Goal: Task Accomplishment & Management: Manage account settings

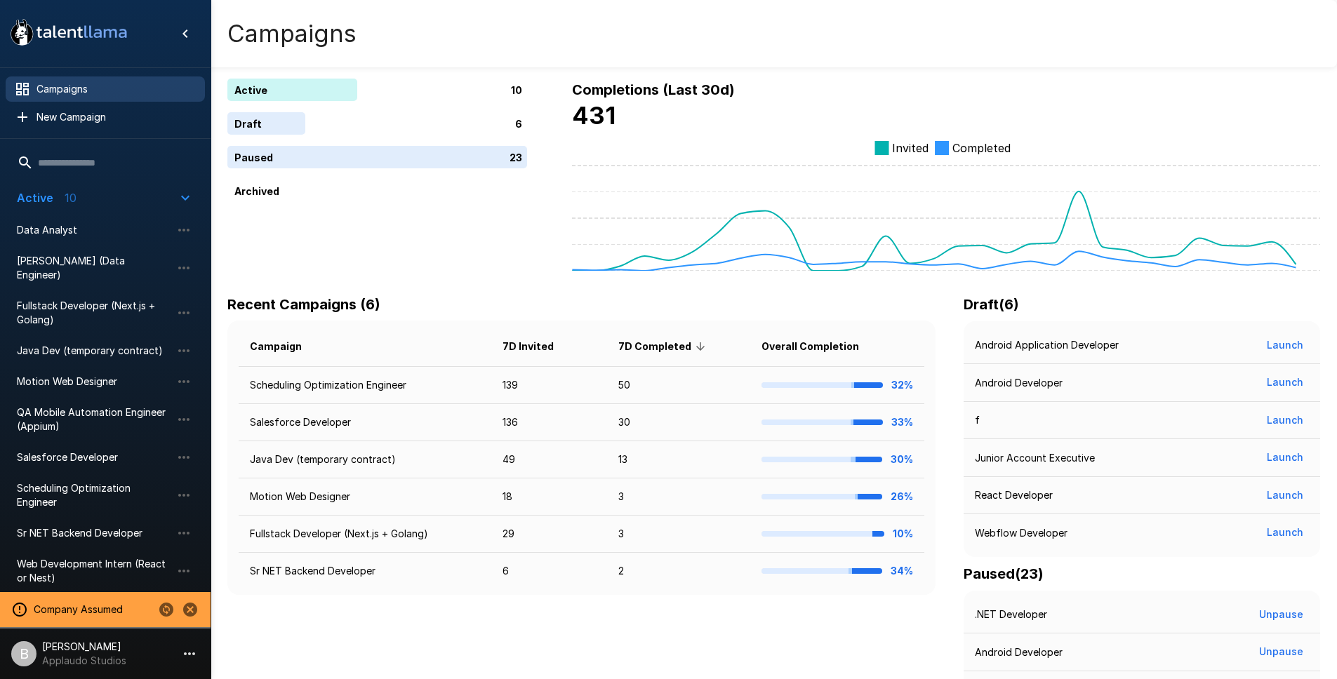
click at [172, 608] on icon "Change to another company" at bounding box center [166, 610] width 14 height 14
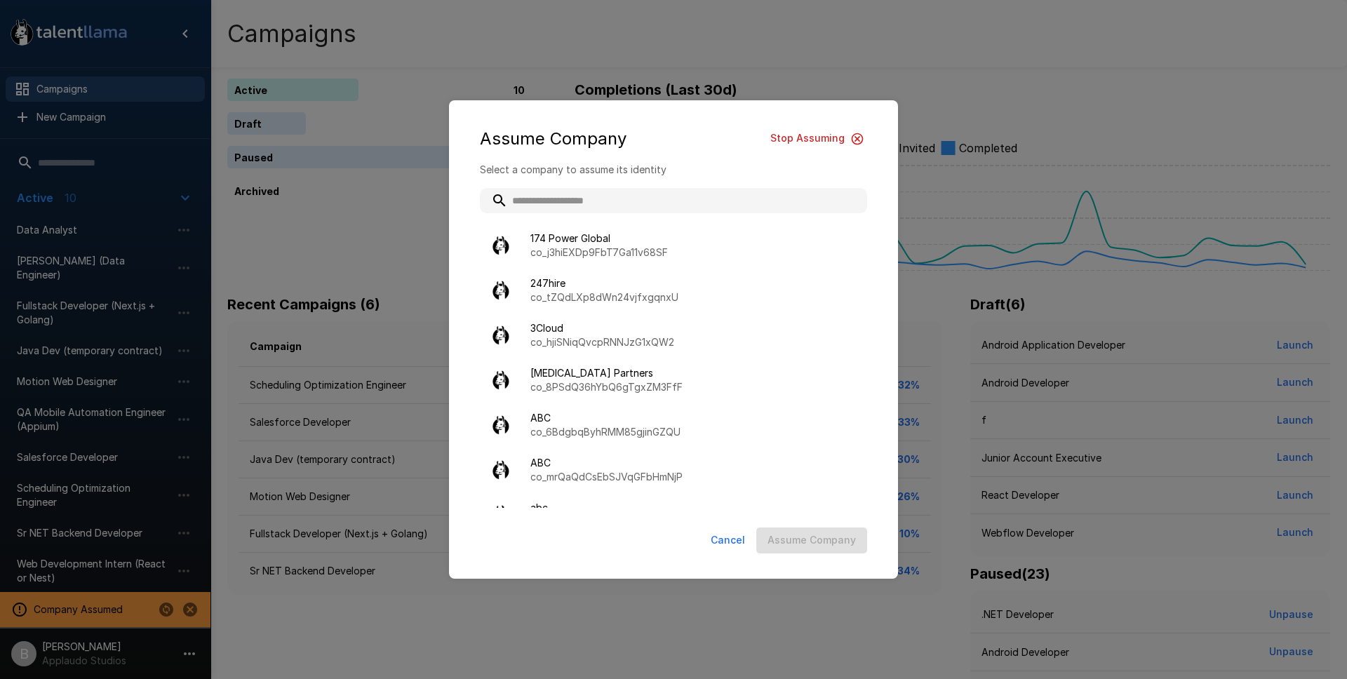
click at [623, 197] on input "text" at bounding box center [673, 200] width 387 height 25
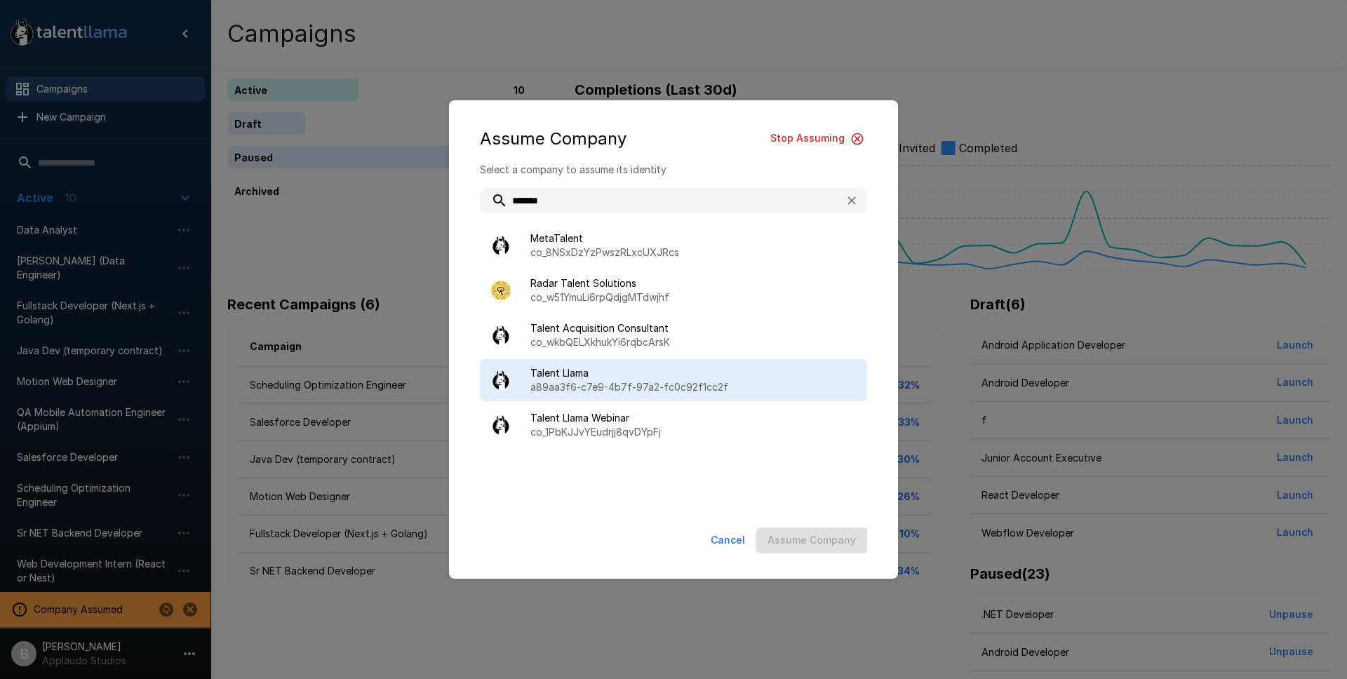
type input "******"
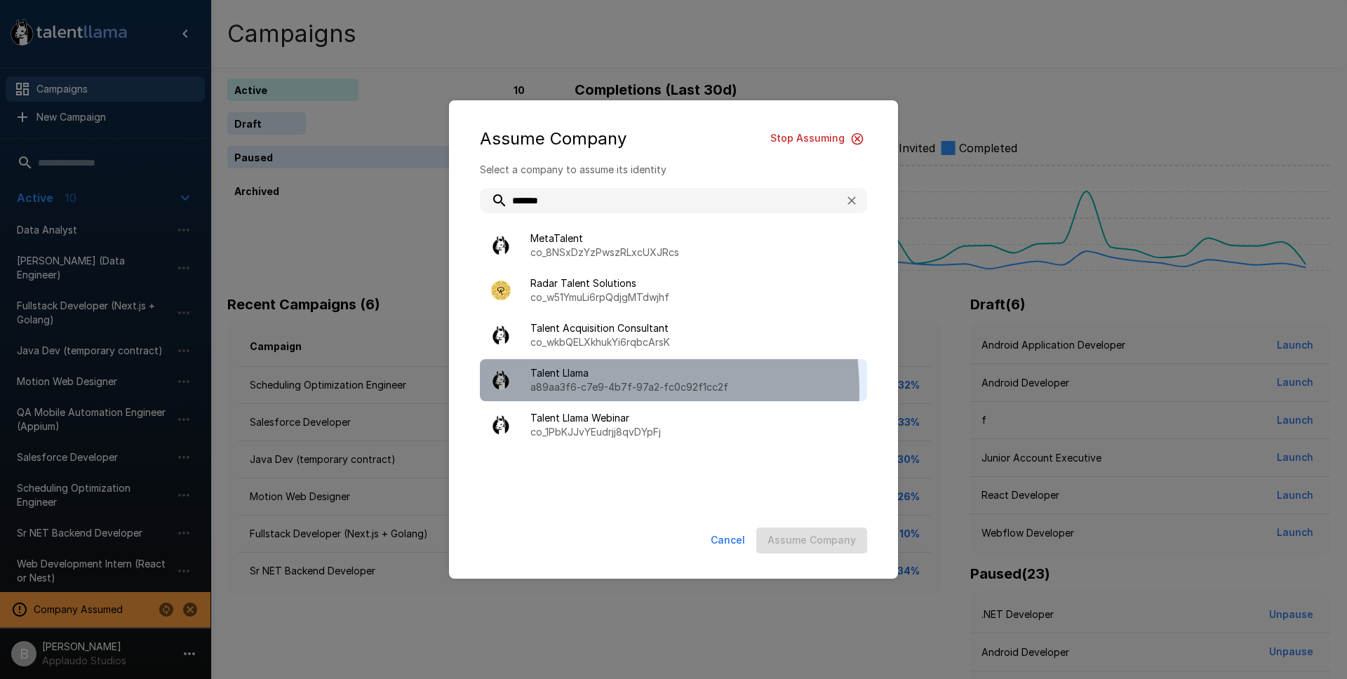
click at [585, 391] on p "a89aa3f6-c7e9-4b7f-97a2-fc0c92f1cc2f" at bounding box center [694, 387] width 326 height 14
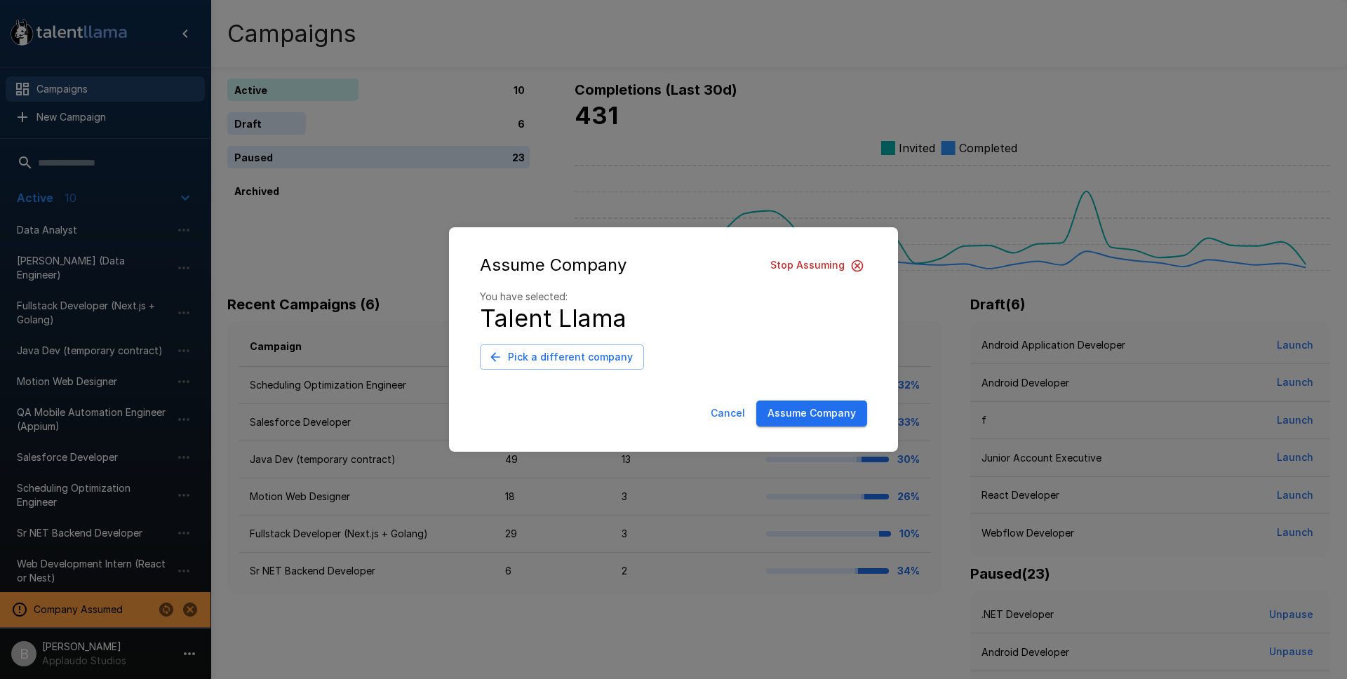
click at [840, 419] on button "Assume Company" at bounding box center [812, 414] width 111 height 26
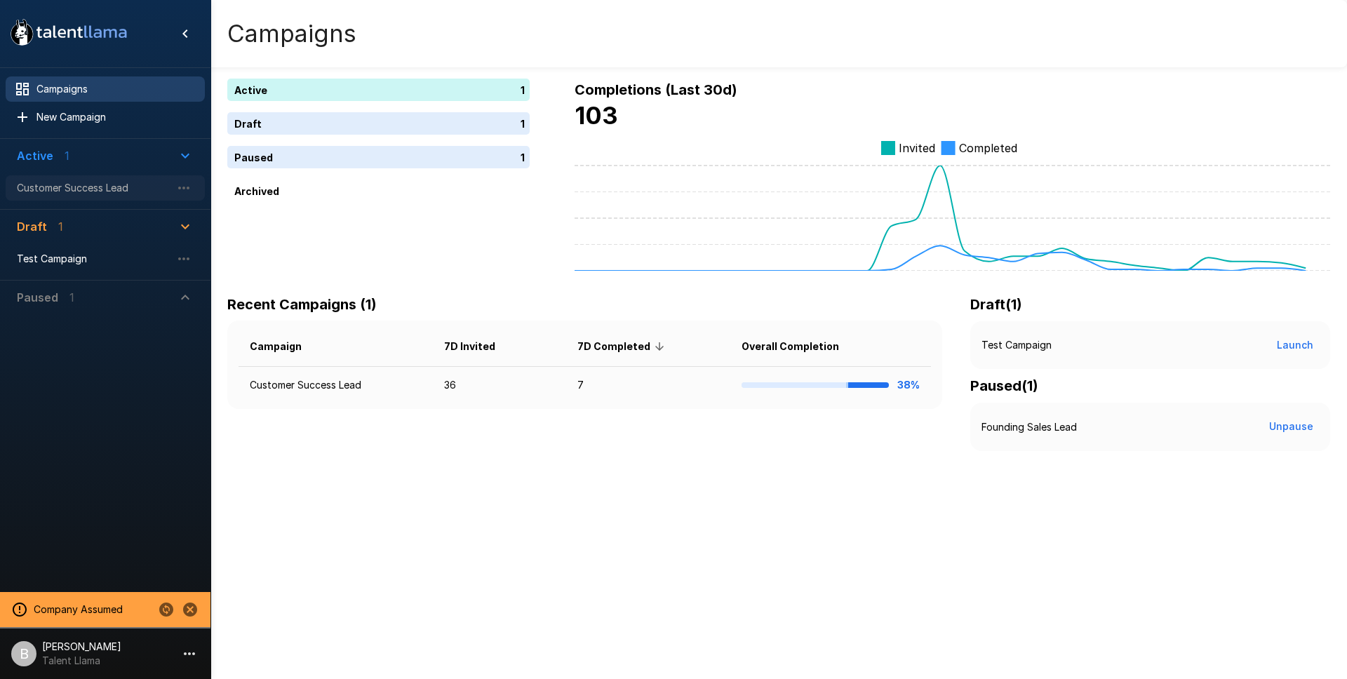
click at [95, 189] on span "Customer Success Lead" at bounding box center [94, 188] width 154 height 14
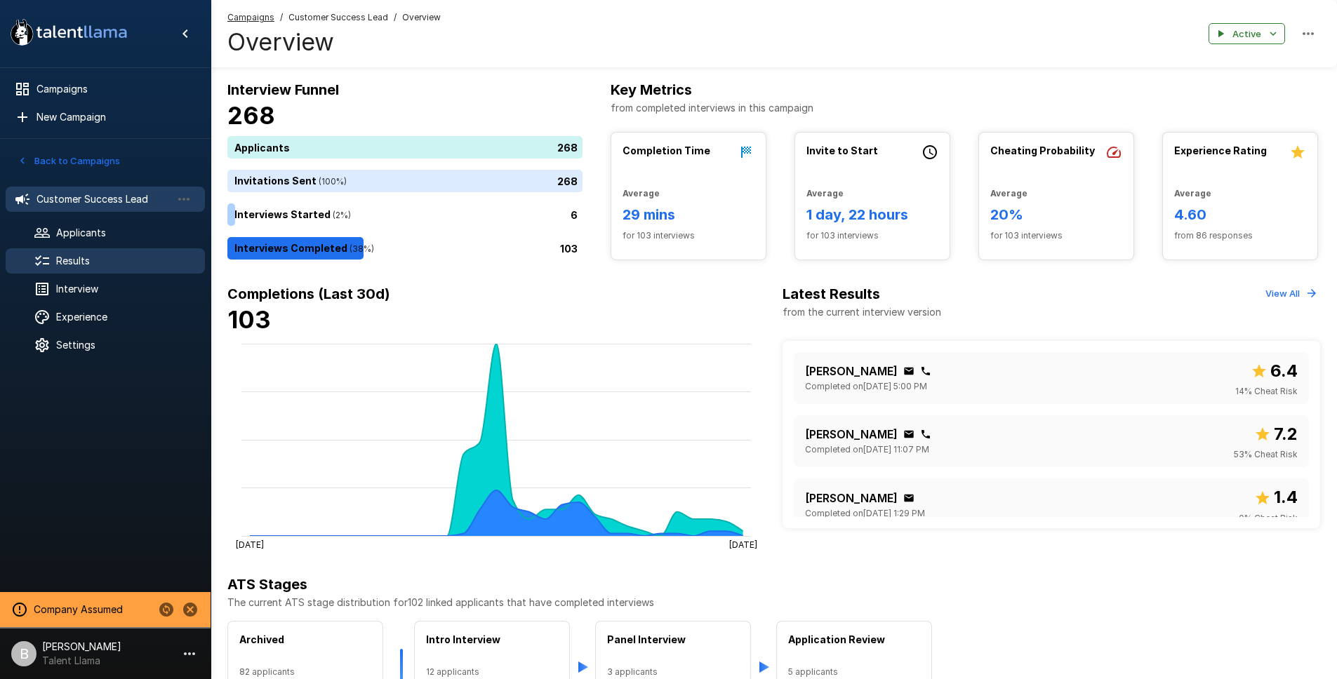
click at [84, 255] on span "Results" at bounding box center [125, 261] width 138 height 14
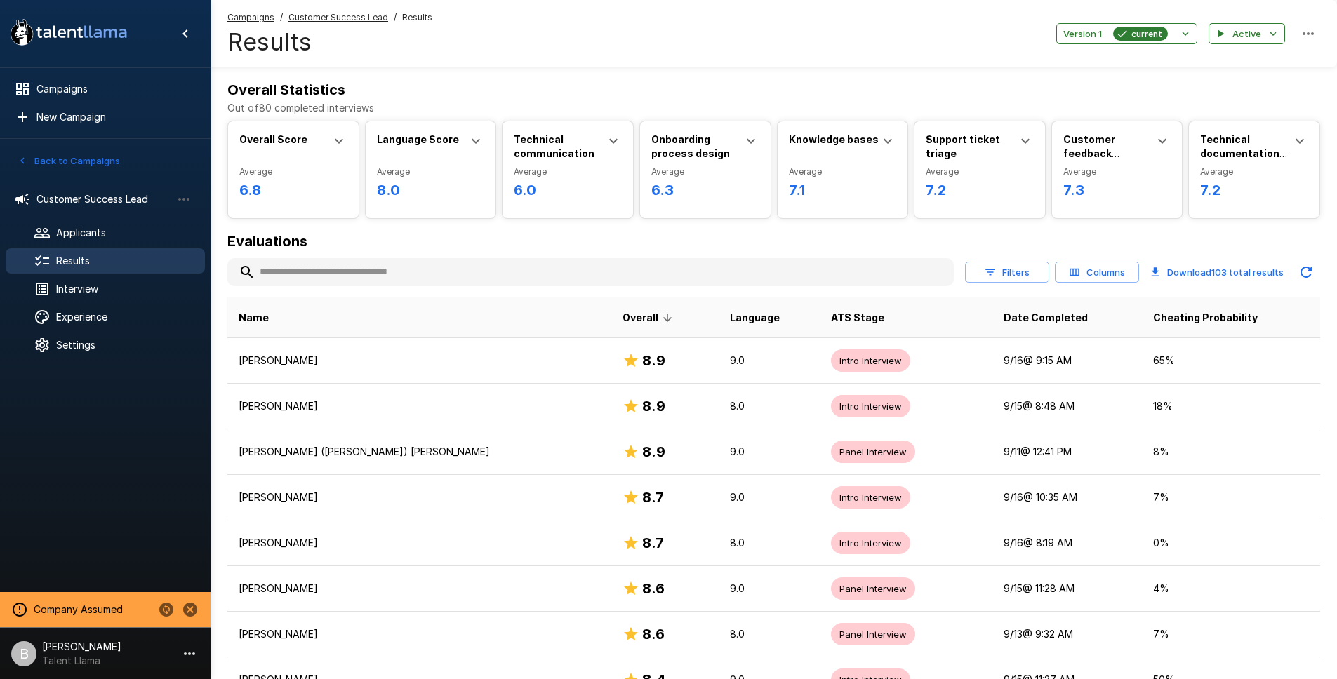
click at [342, 274] on input "text" at bounding box center [590, 272] width 726 height 25
click at [361, 279] on input "text" at bounding box center [590, 272] width 726 height 25
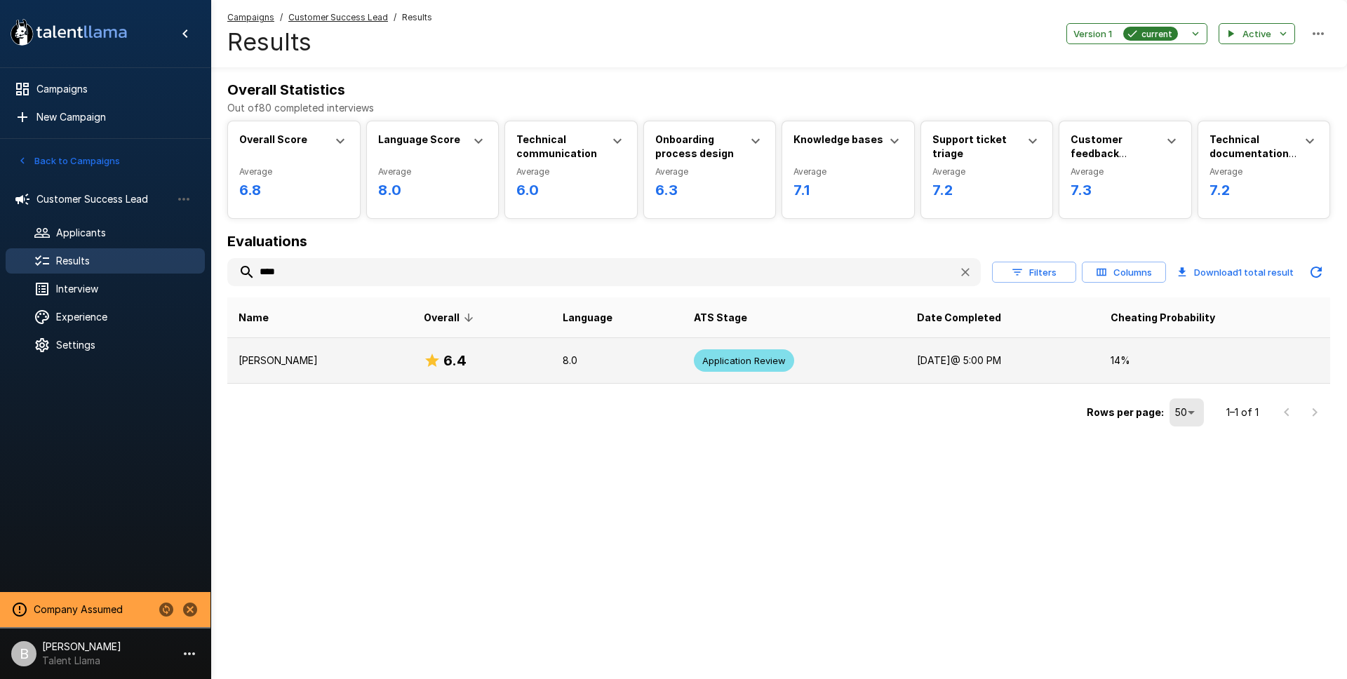
type input "****"
click at [280, 357] on p "[PERSON_NAME]" at bounding box center [320, 361] width 163 height 14
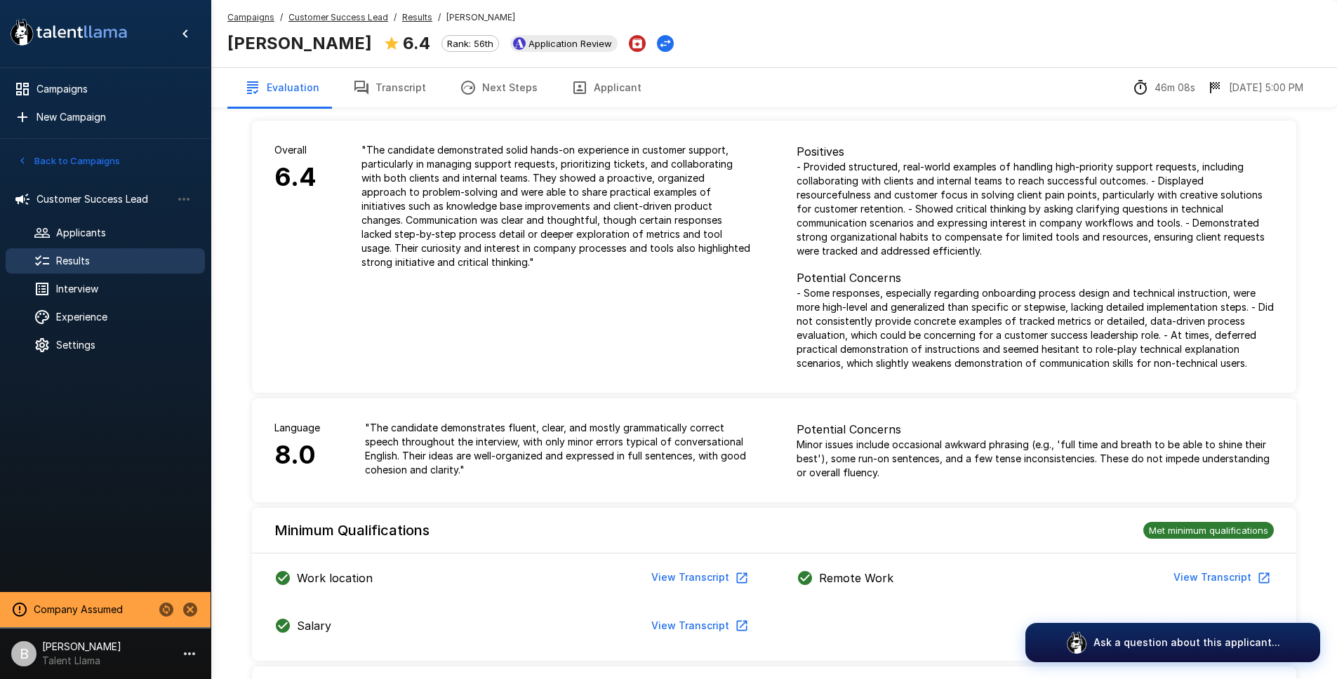
click at [397, 84] on button "Transcript" at bounding box center [389, 87] width 107 height 39
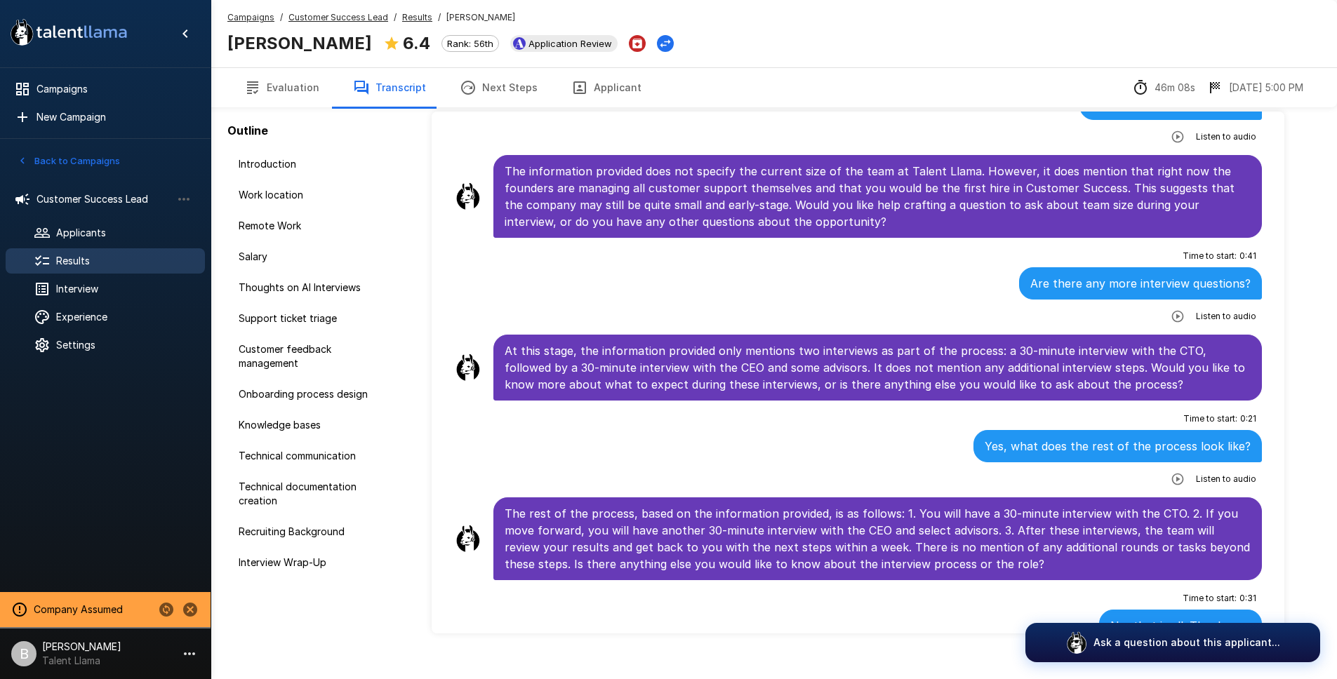
scroll to position [64, 0]
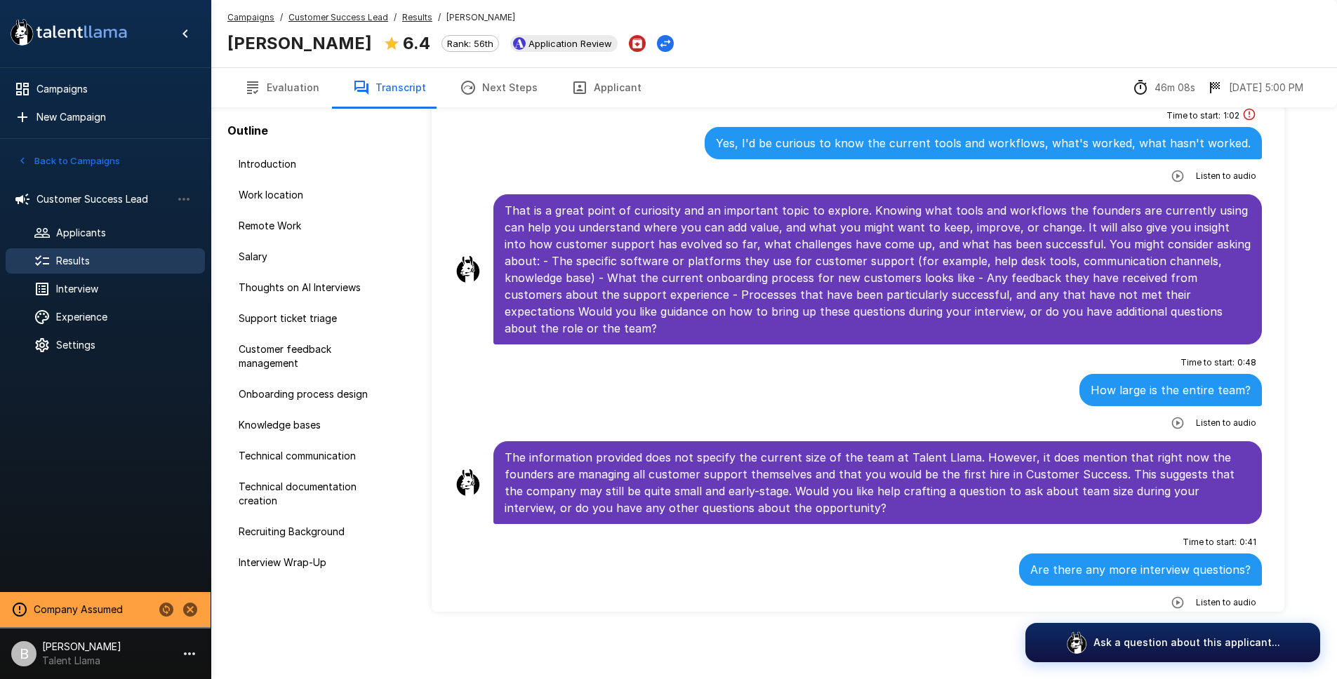
scroll to position [6049, 0]
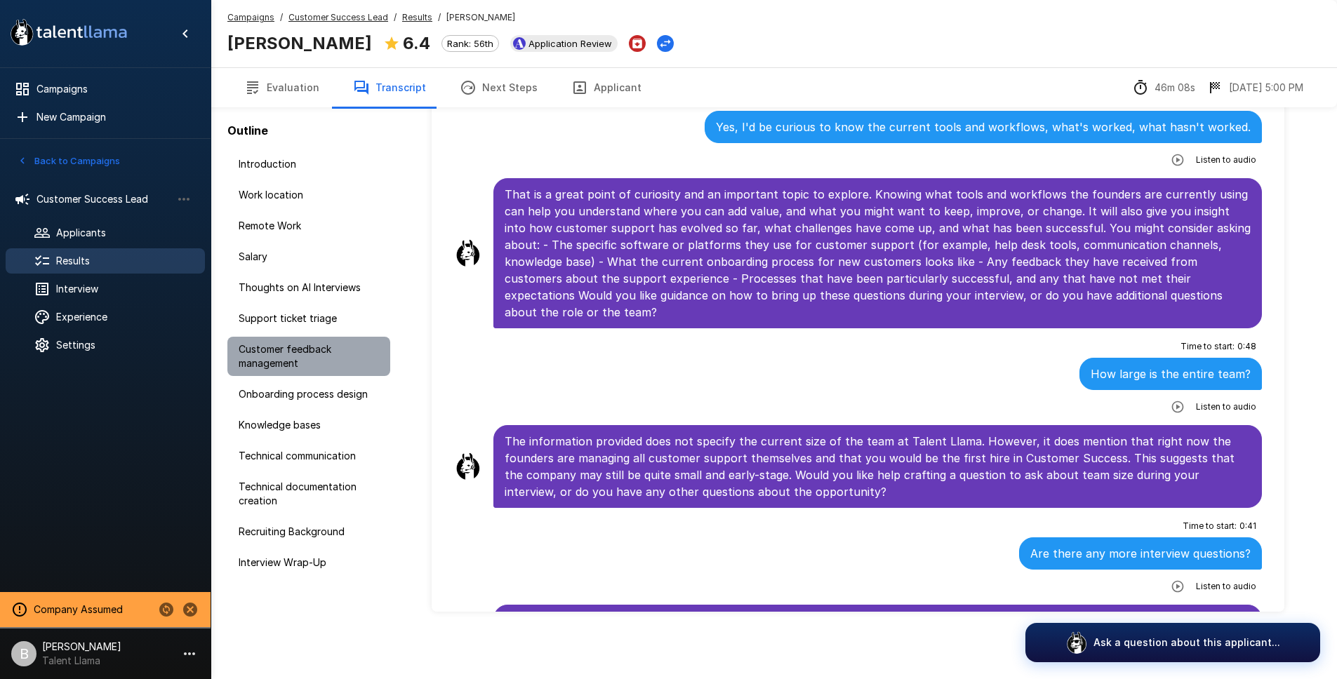
click at [310, 358] on span "Customer feedback management" at bounding box center [309, 356] width 140 height 28
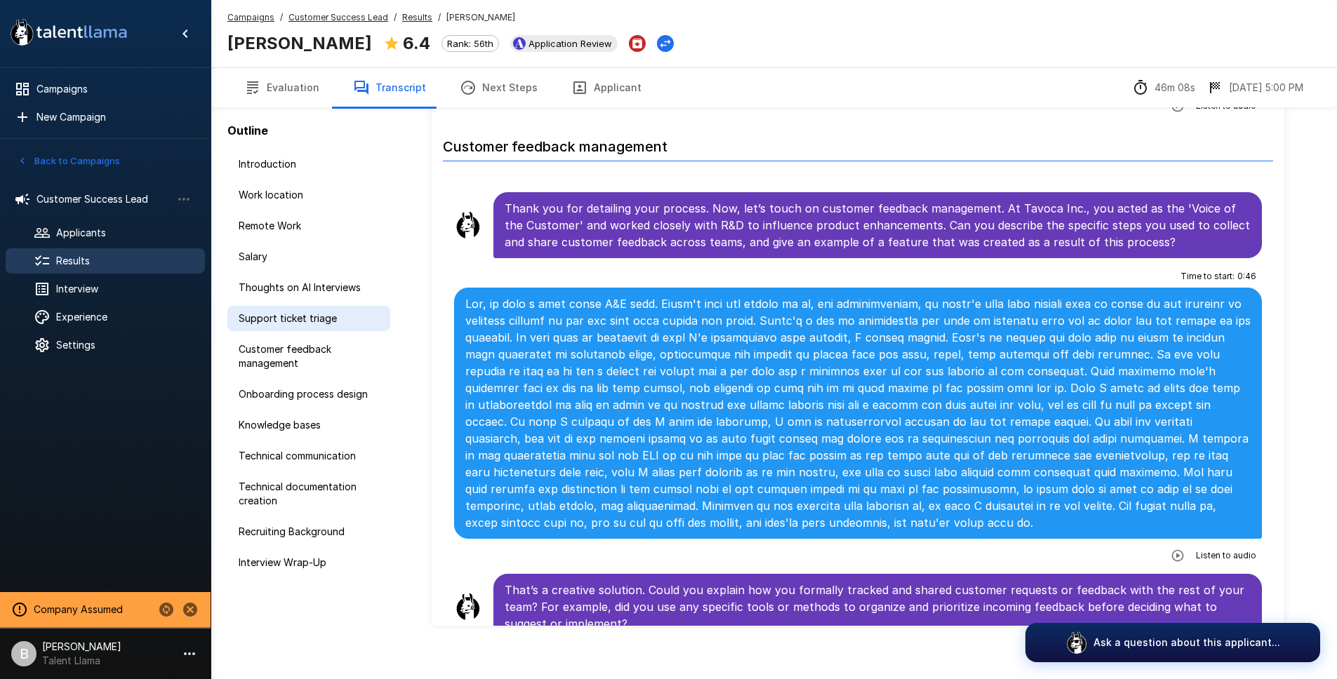
scroll to position [2215, 0]
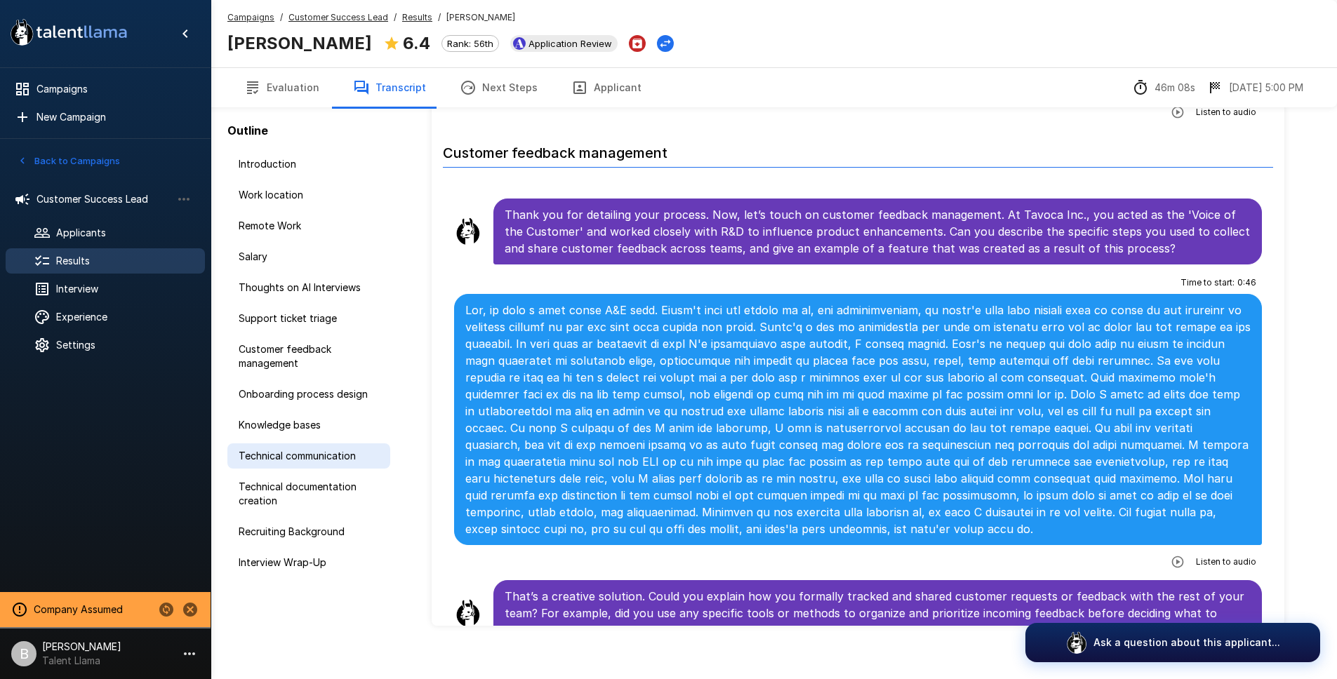
click at [312, 460] on span "Technical communication" at bounding box center [309, 456] width 140 height 14
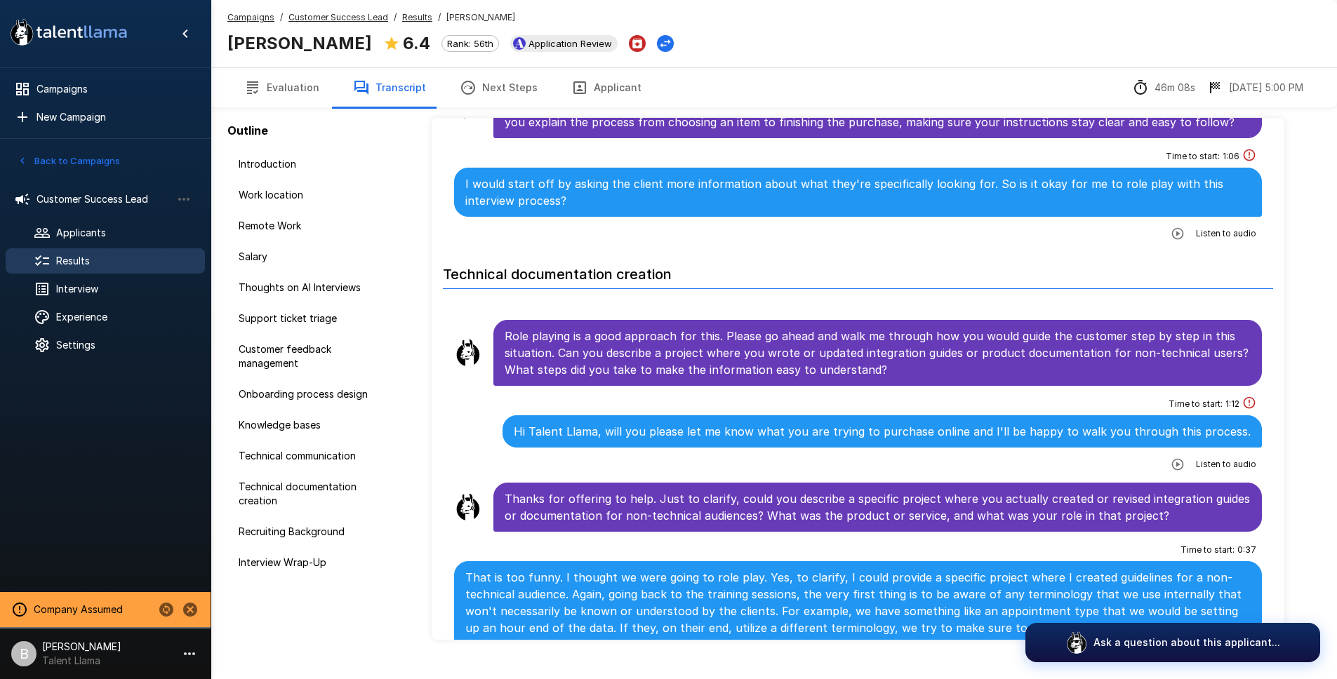
scroll to position [4854, 0]
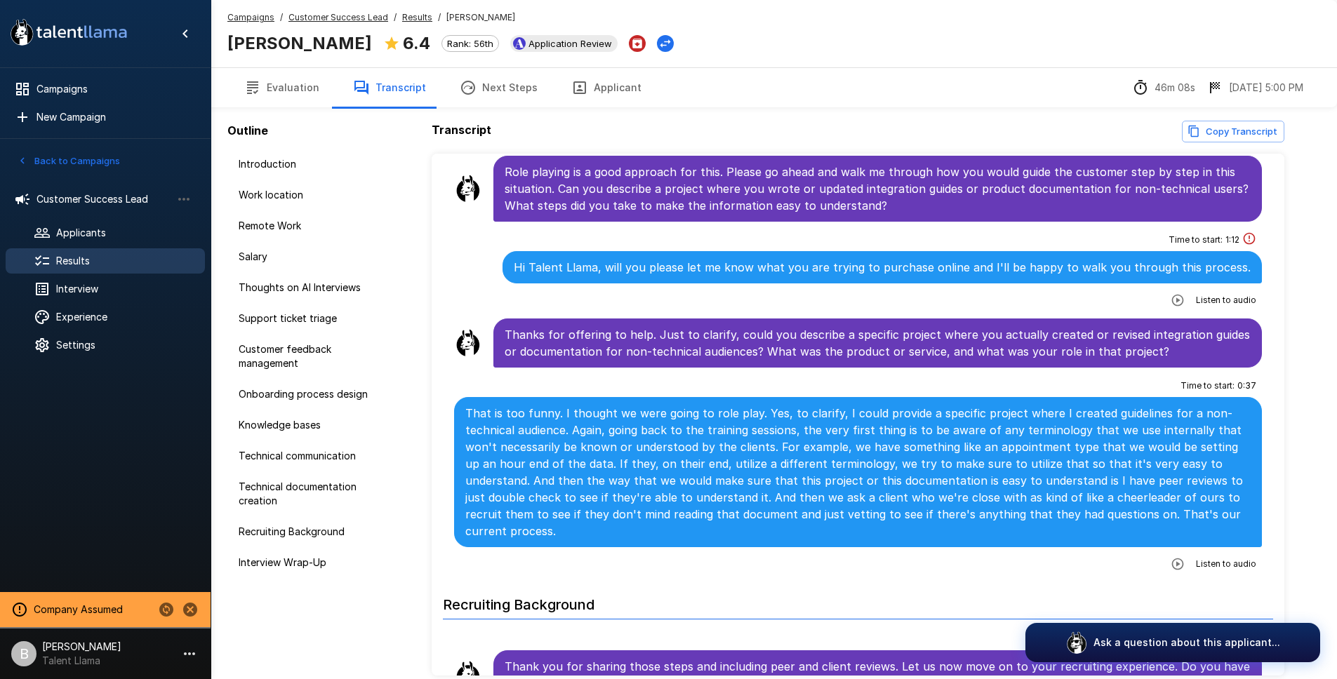
click at [407, 12] on u "Results" at bounding box center [417, 17] width 30 height 11
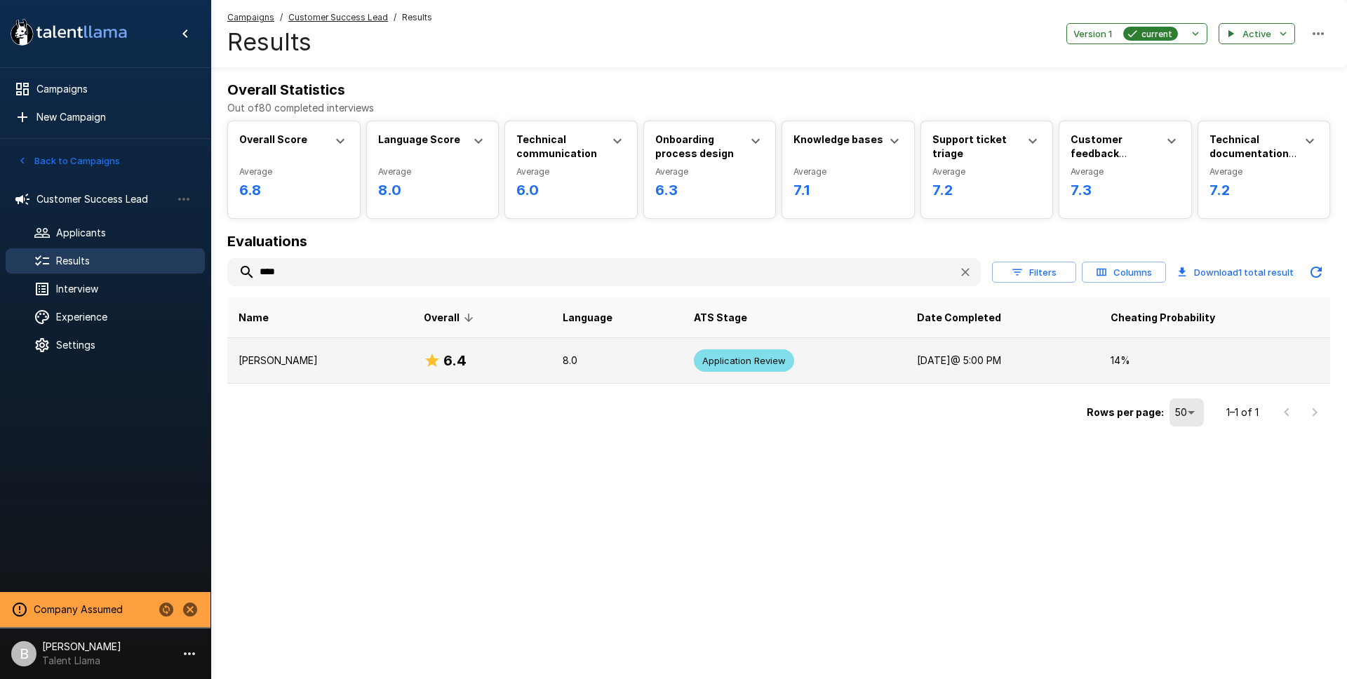
click at [294, 359] on p "[PERSON_NAME]" at bounding box center [320, 361] width 163 height 14
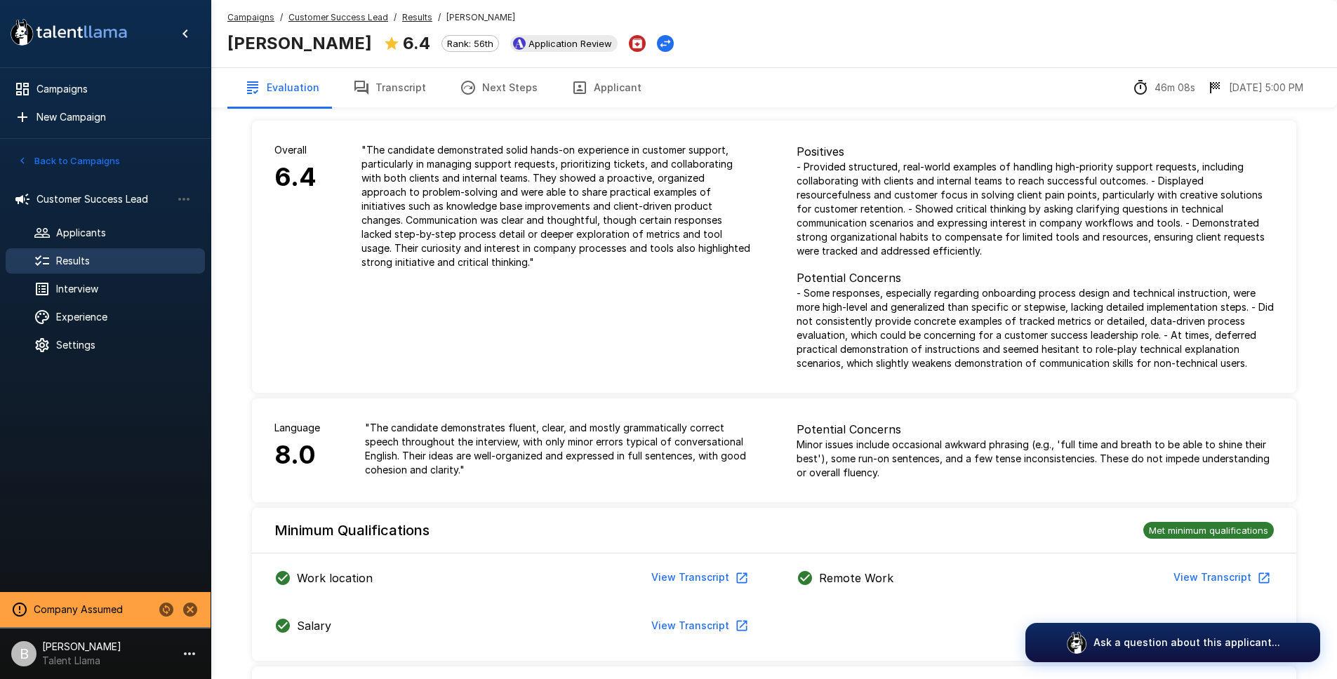
click at [317, 13] on u "Customer Success Lead" at bounding box center [338, 17] width 100 height 11
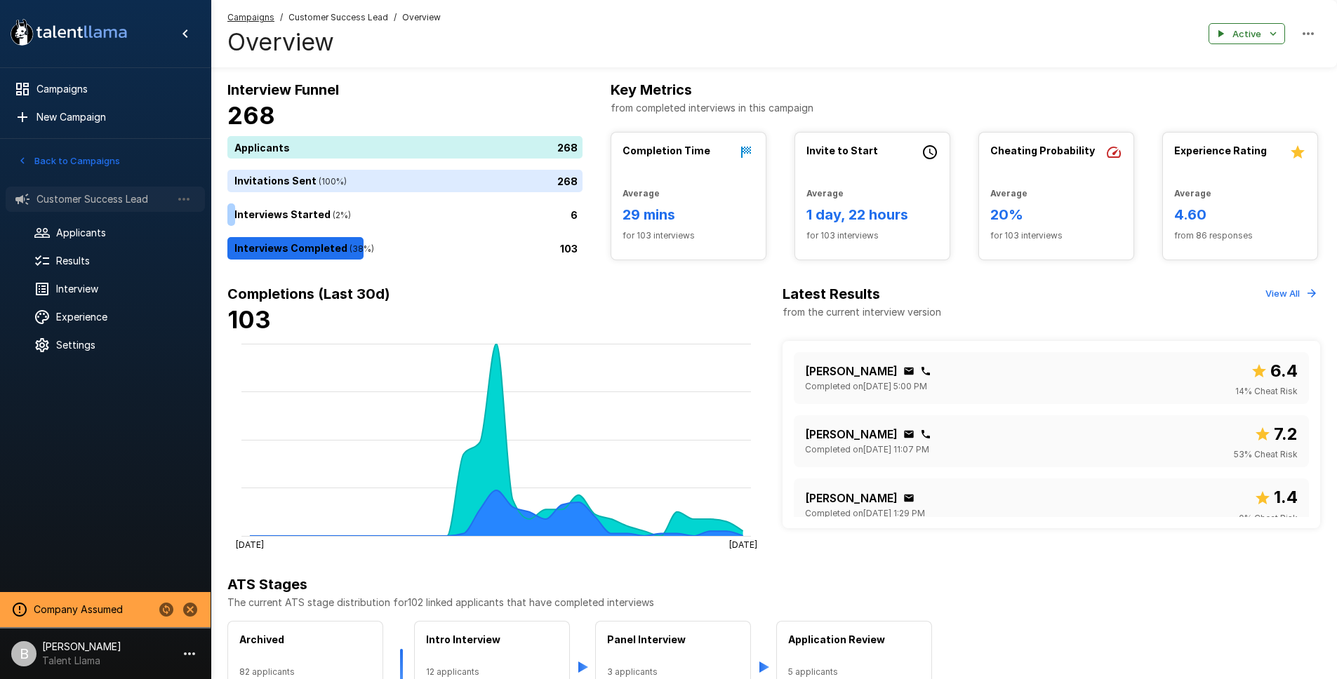
click at [88, 202] on span "Customer Success Lead" at bounding box center [103, 199] width 135 height 14
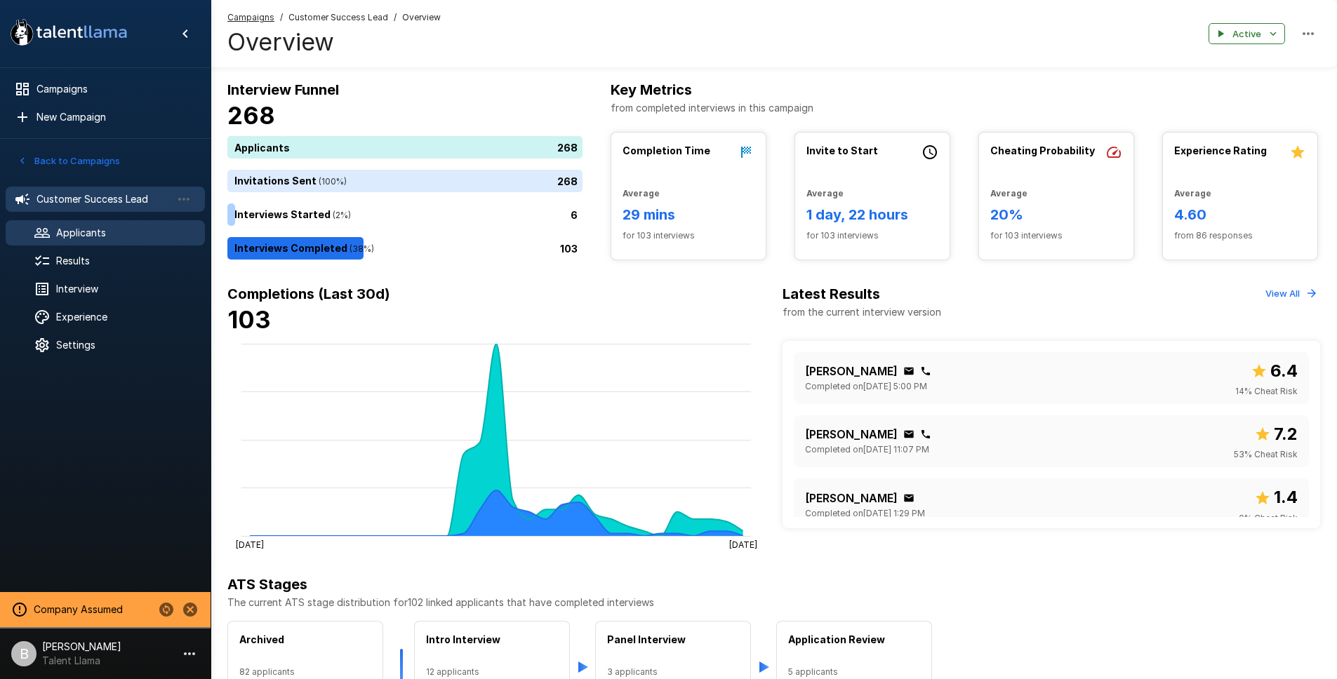
click at [85, 233] on span "Applicants" at bounding box center [125, 233] width 138 height 14
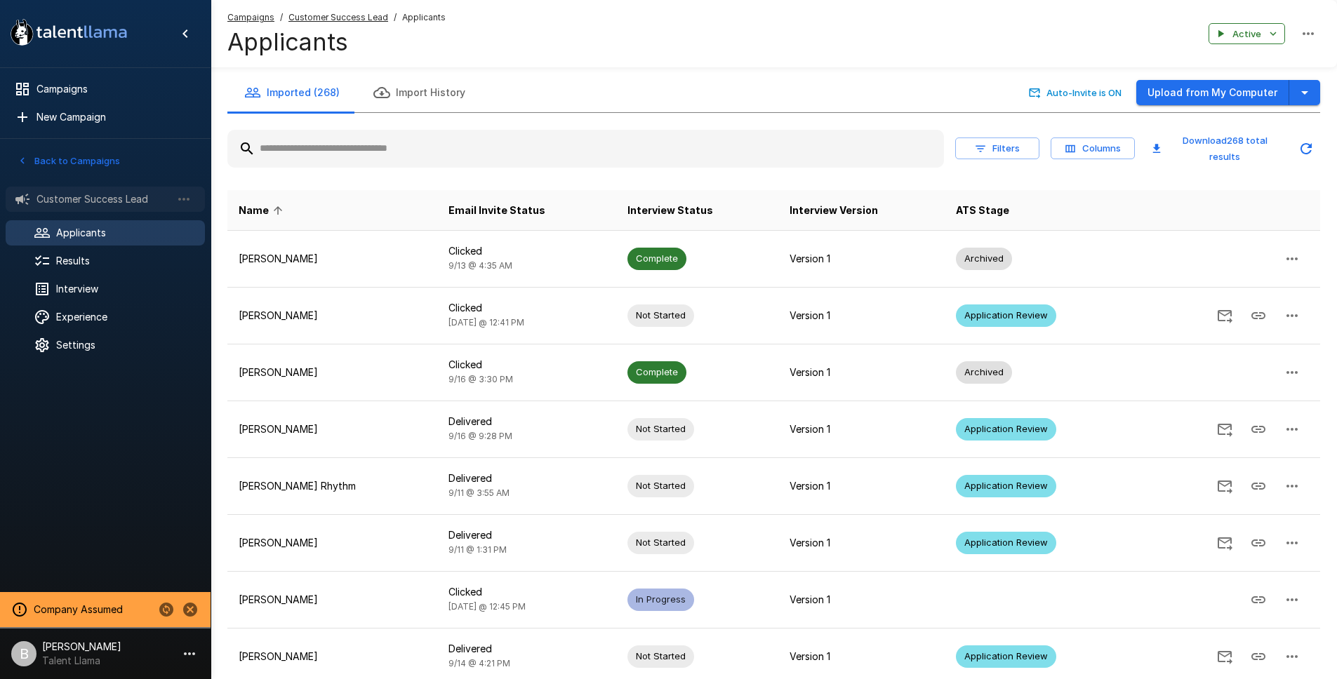
click at [95, 197] on span "Customer Success Lead" at bounding box center [103, 199] width 135 height 14
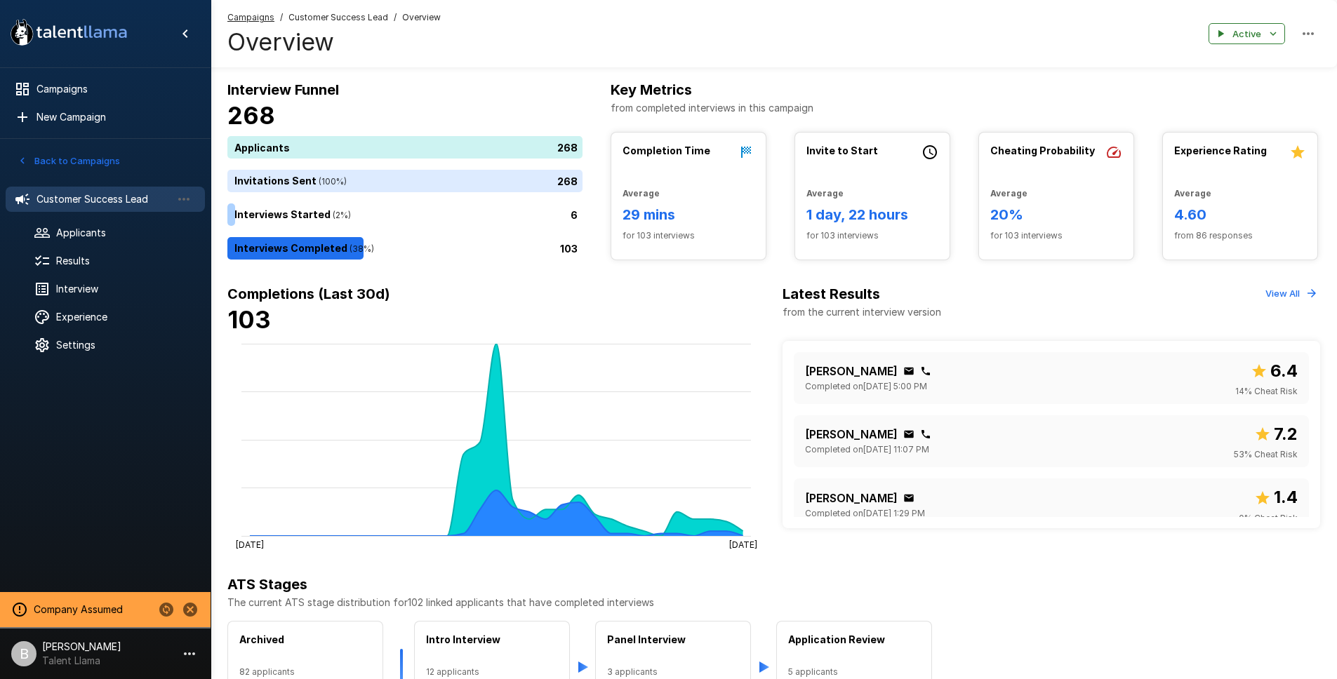
click at [325, 13] on span "Customer Success Lead" at bounding box center [338, 18] width 100 height 14
click at [321, 21] on span "Customer Success Lead" at bounding box center [338, 18] width 100 height 14
click at [88, 166] on button "Back to Campaigns" at bounding box center [68, 161] width 109 height 22
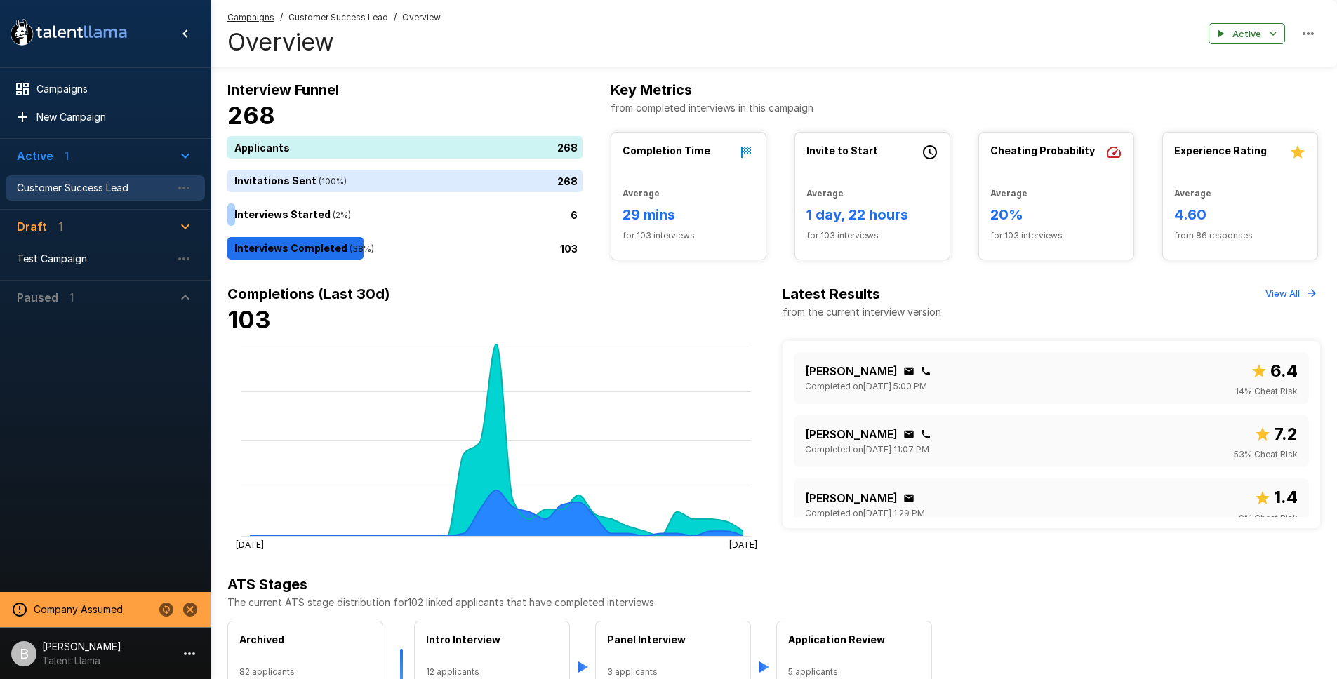
click at [86, 199] on div "Customer Success Lead" at bounding box center [105, 187] width 199 height 25
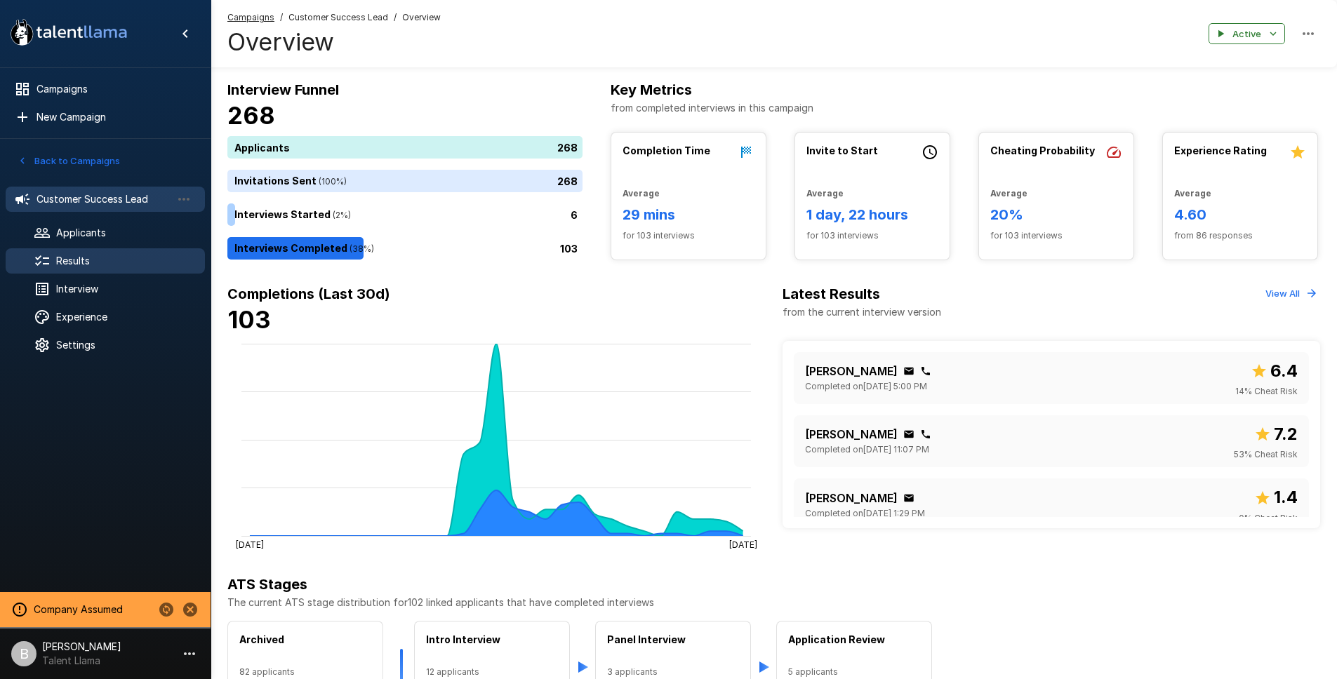
click at [87, 256] on span "Results" at bounding box center [125, 261] width 138 height 14
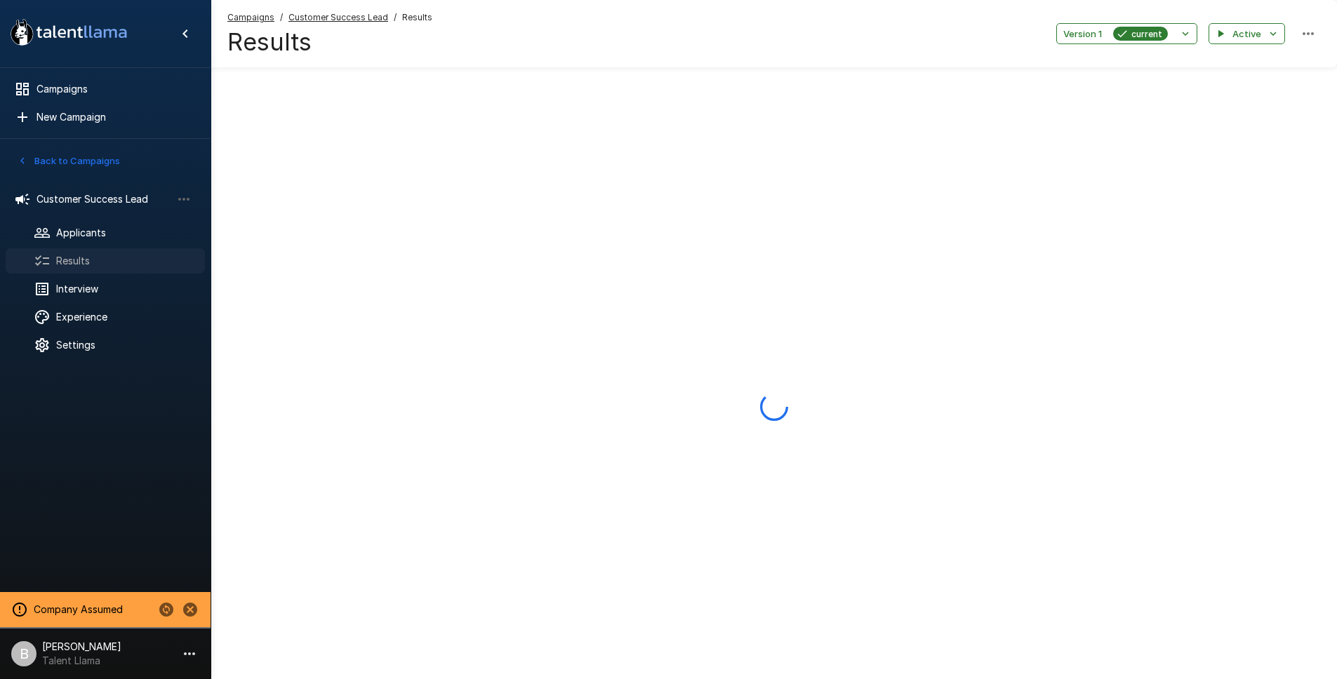
click at [87, 256] on span "Results" at bounding box center [125, 261] width 138 height 14
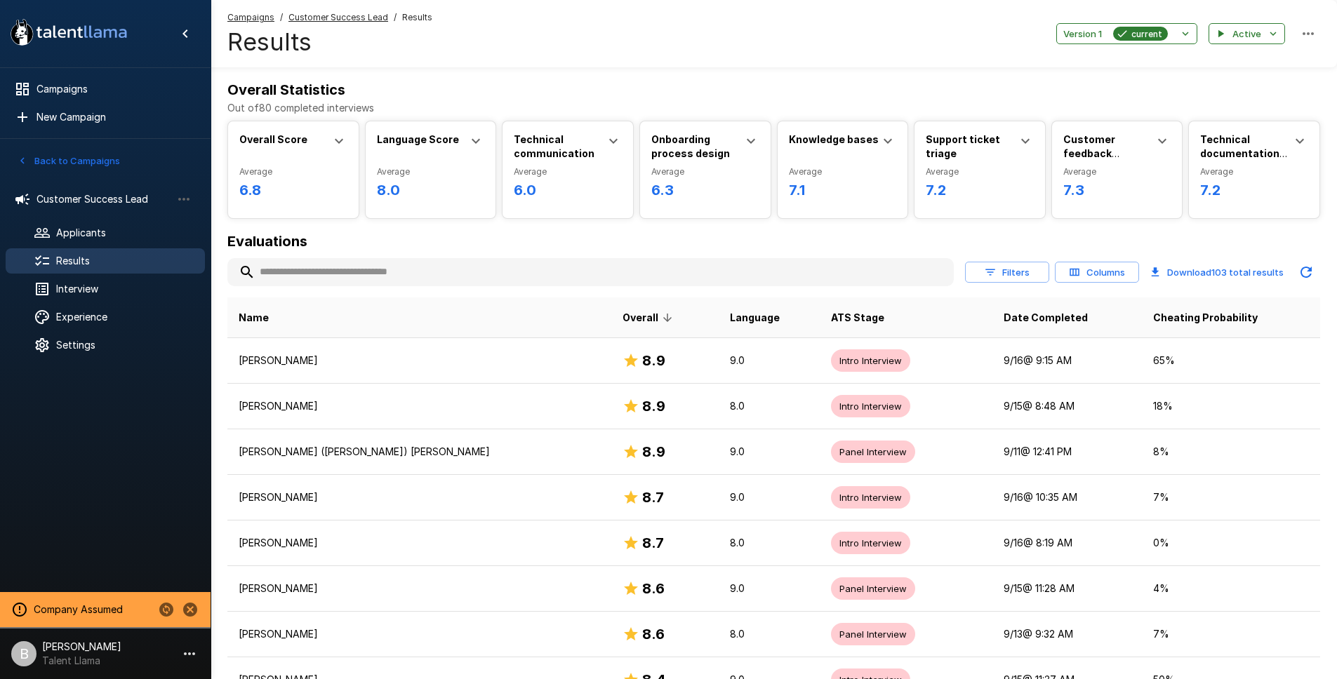
click at [370, 274] on input "text" at bounding box center [590, 272] width 726 height 25
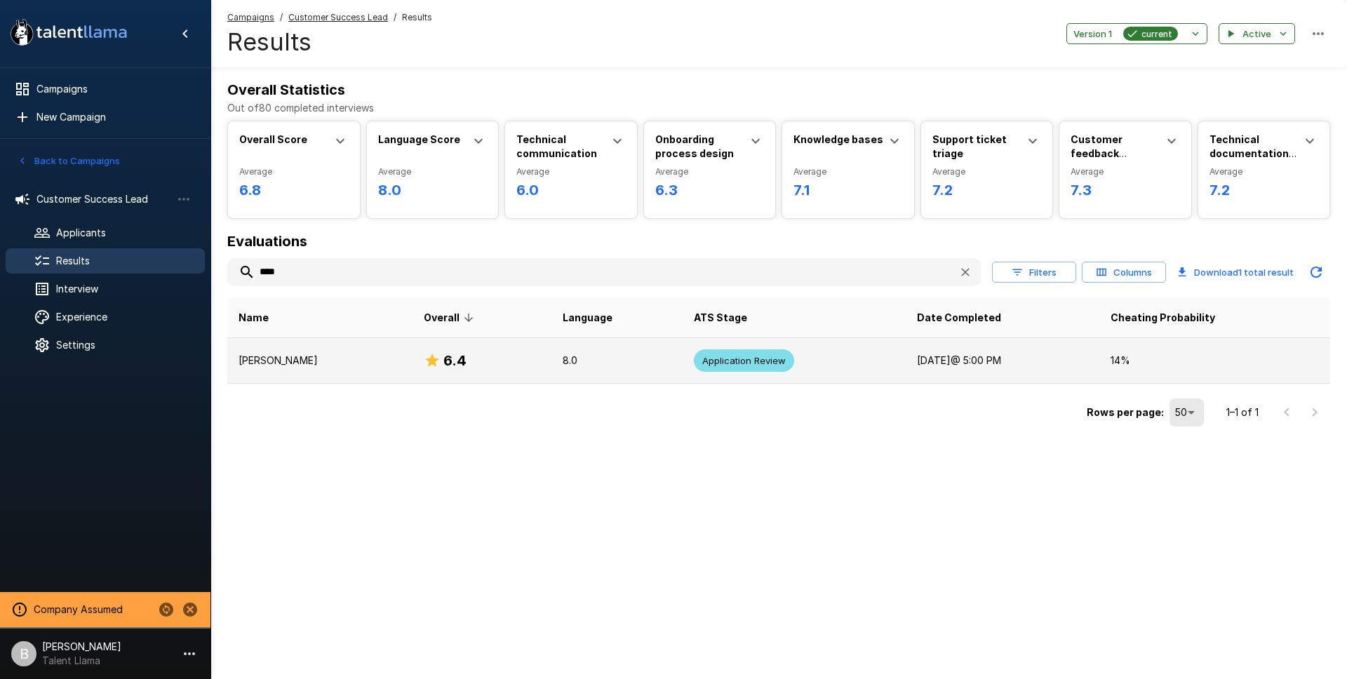
type input "****"
click at [321, 361] on p "[PERSON_NAME]" at bounding box center [320, 361] width 163 height 14
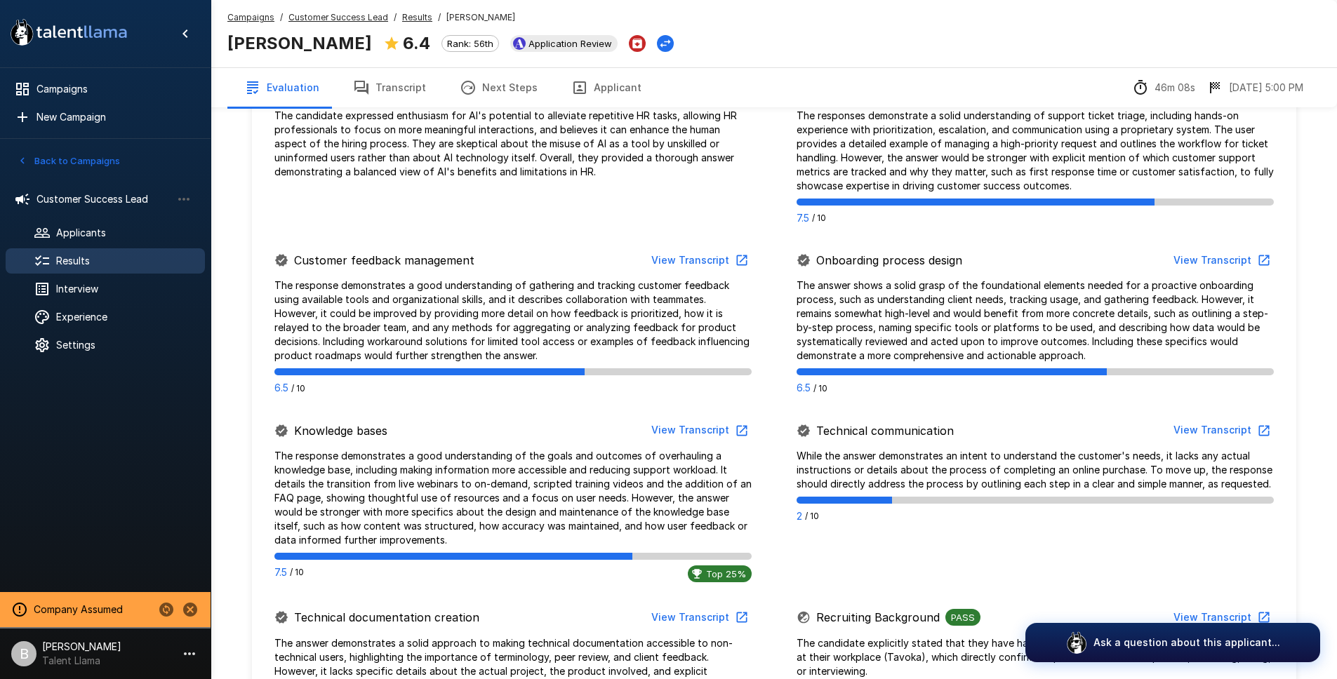
scroll to position [1135, 0]
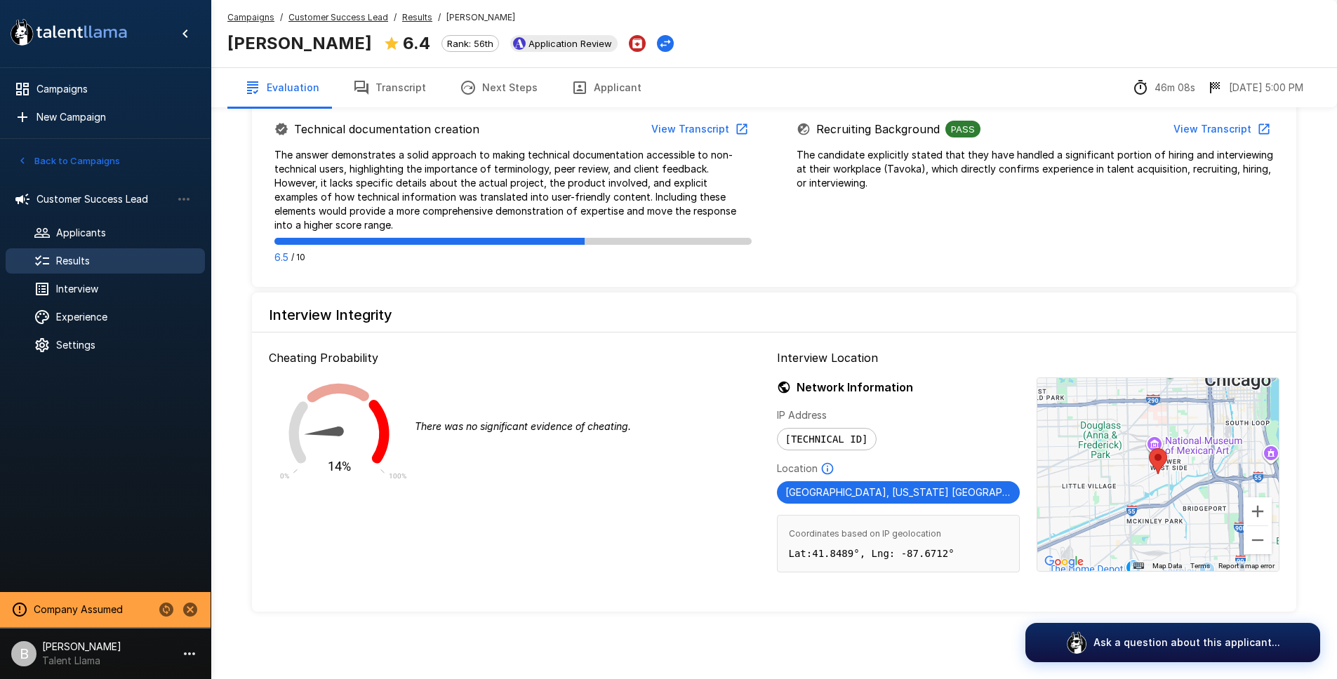
click at [1150, 502] on div at bounding box center [1157, 474] width 241 height 193
click at [1164, 498] on div at bounding box center [1157, 474] width 241 height 193
click at [1255, 508] on button "Zoom in" at bounding box center [1258, 512] width 28 height 28
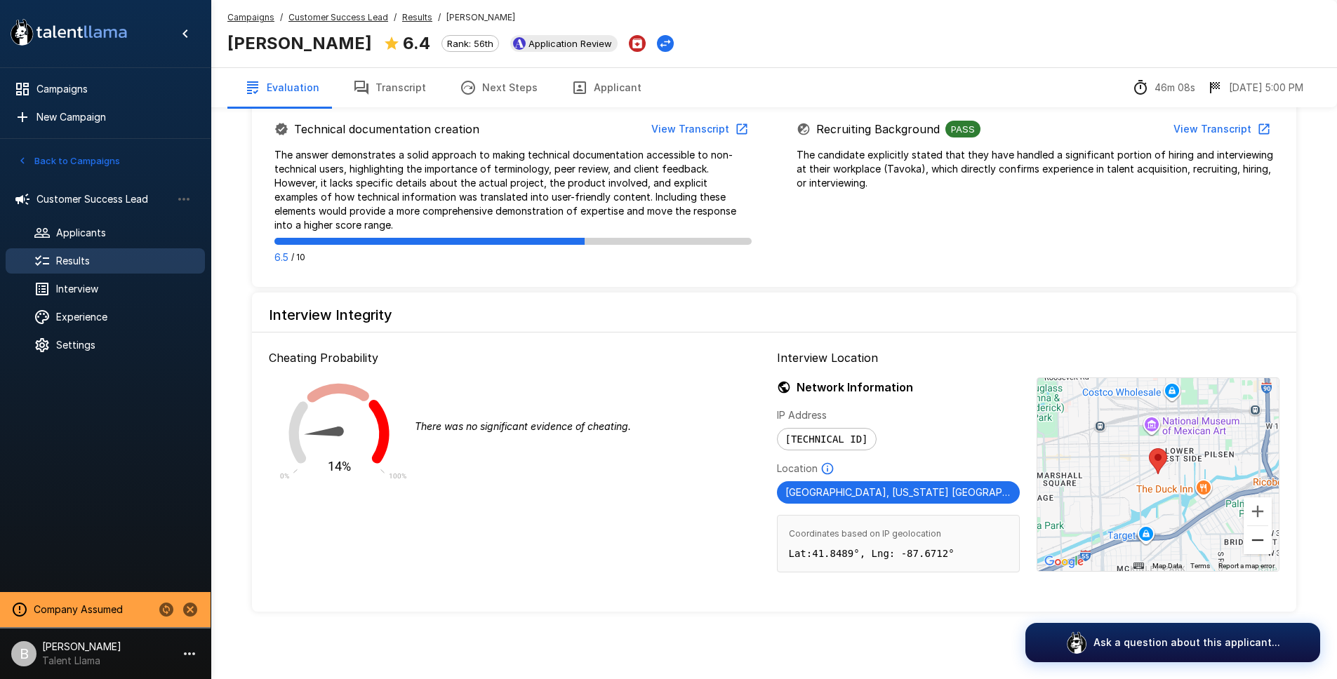
click at [1259, 541] on button "Zoom out" at bounding box center [1258, 540] width 28 height 28
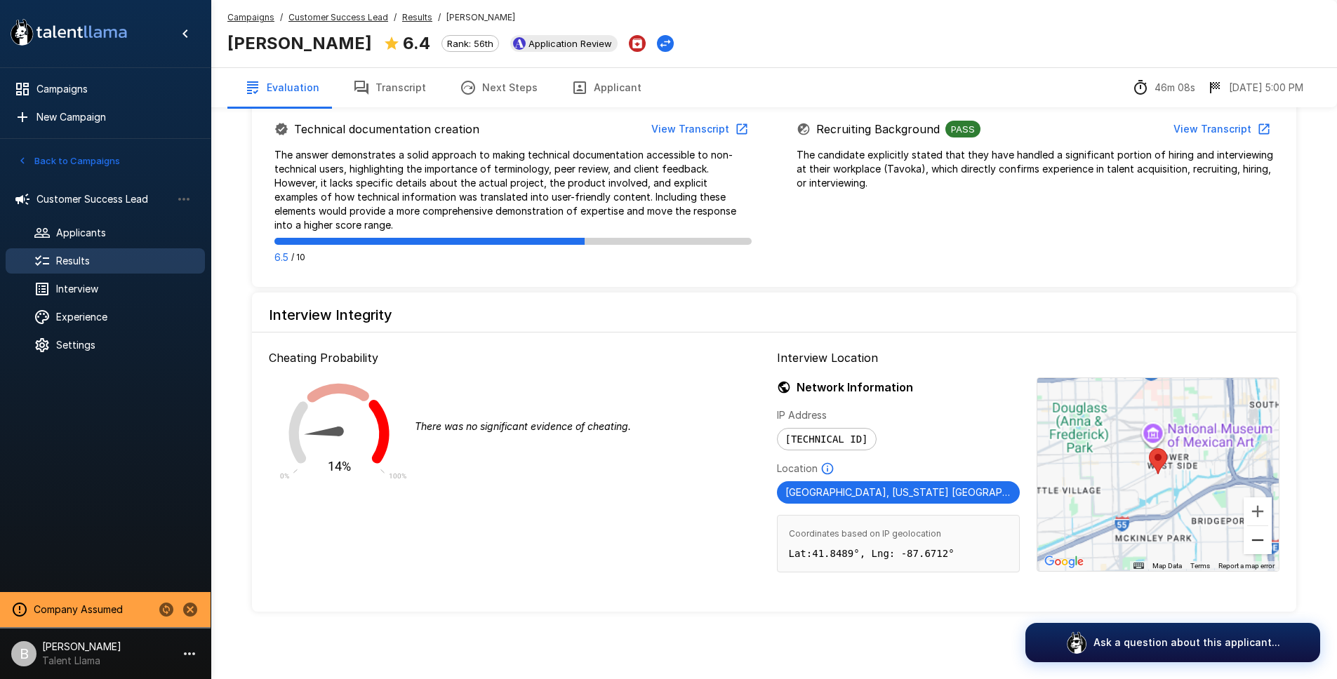
click at [1259, 541] on button "Zoom out" at bounding box center [1258, 540] width 28 height 28
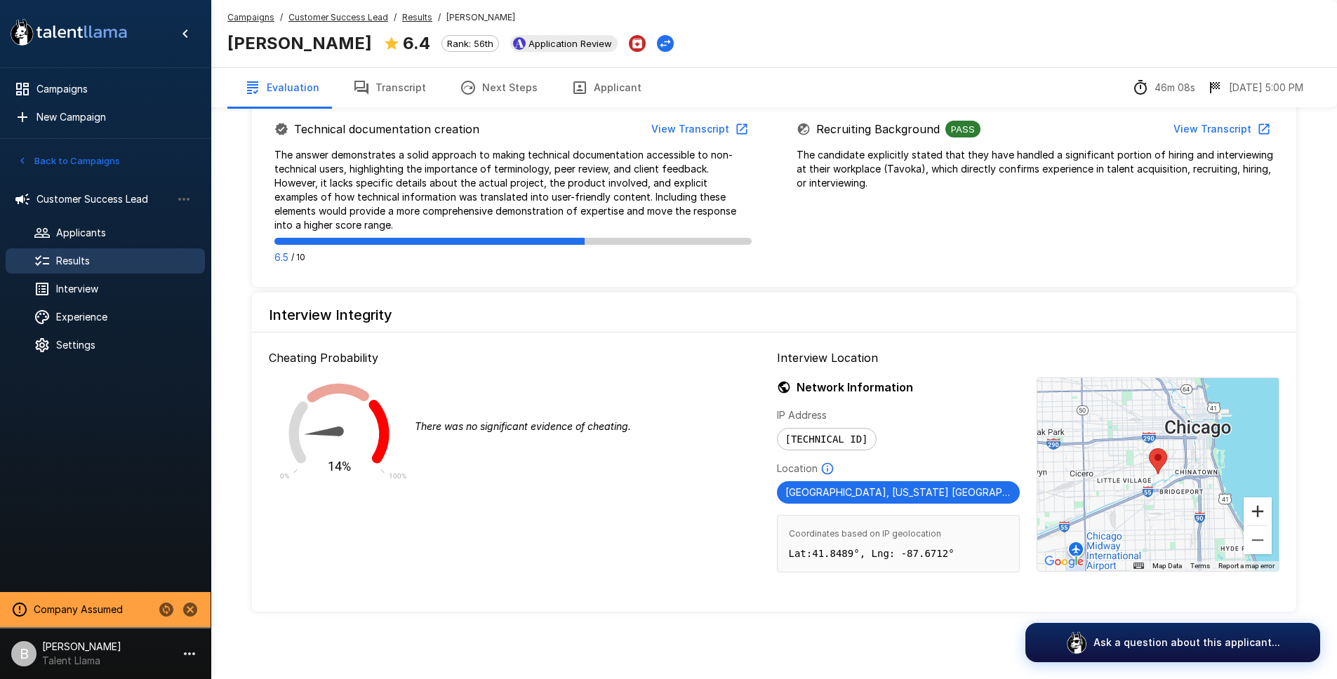
click at [1253, 511] on button "Zoom in" at bounding box center [1258, 512] width 28 height 28
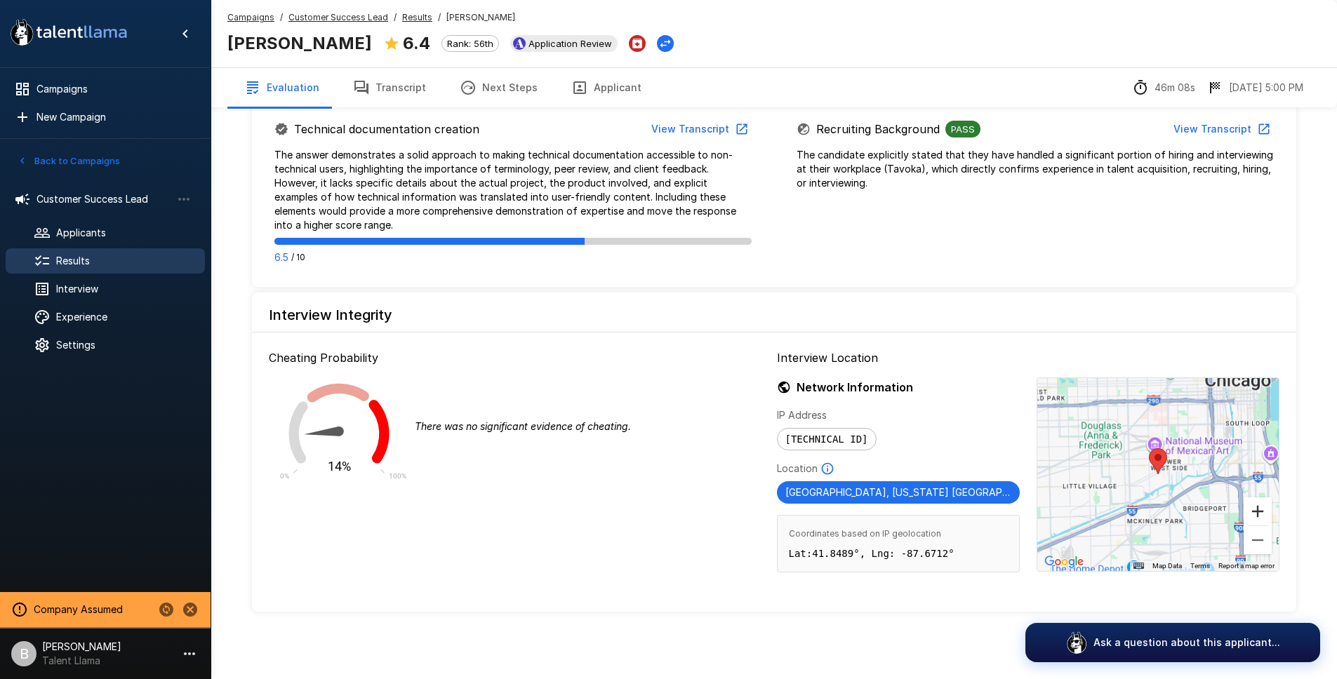
click at [1253, 511] on button "Zoom in" at bounding box center [1258, 512] width 28 height 28
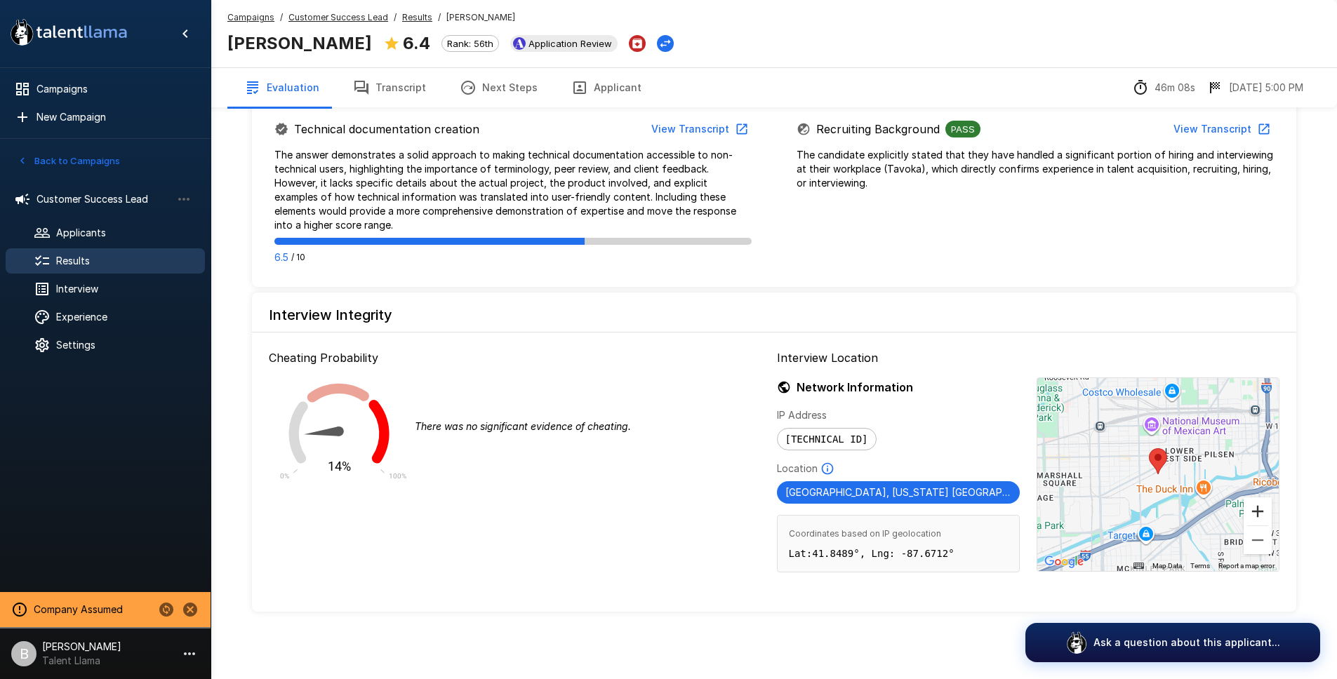
click at [1253, 511] on button "Zoom in" at bounding box center [1258, 512] width 28 height 28
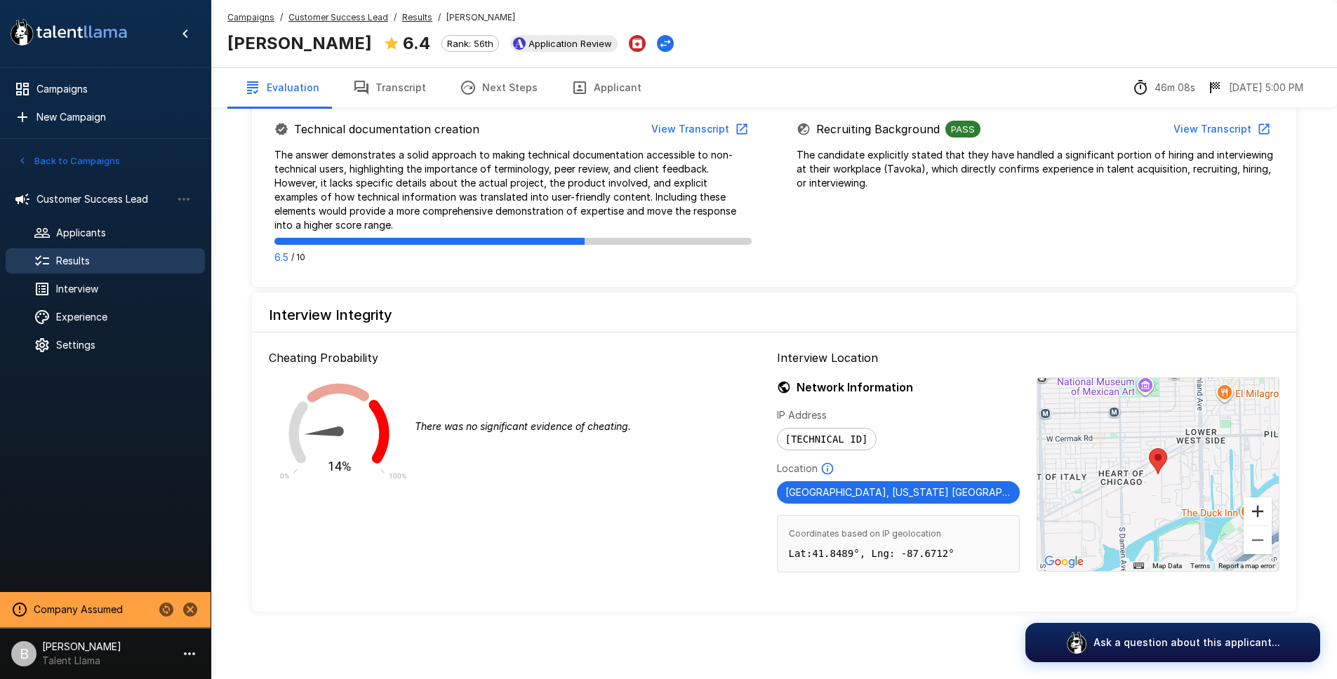
click at [1253, 511] on button "Zoom in" at bounding box center [1258, 512] width 28 height 28
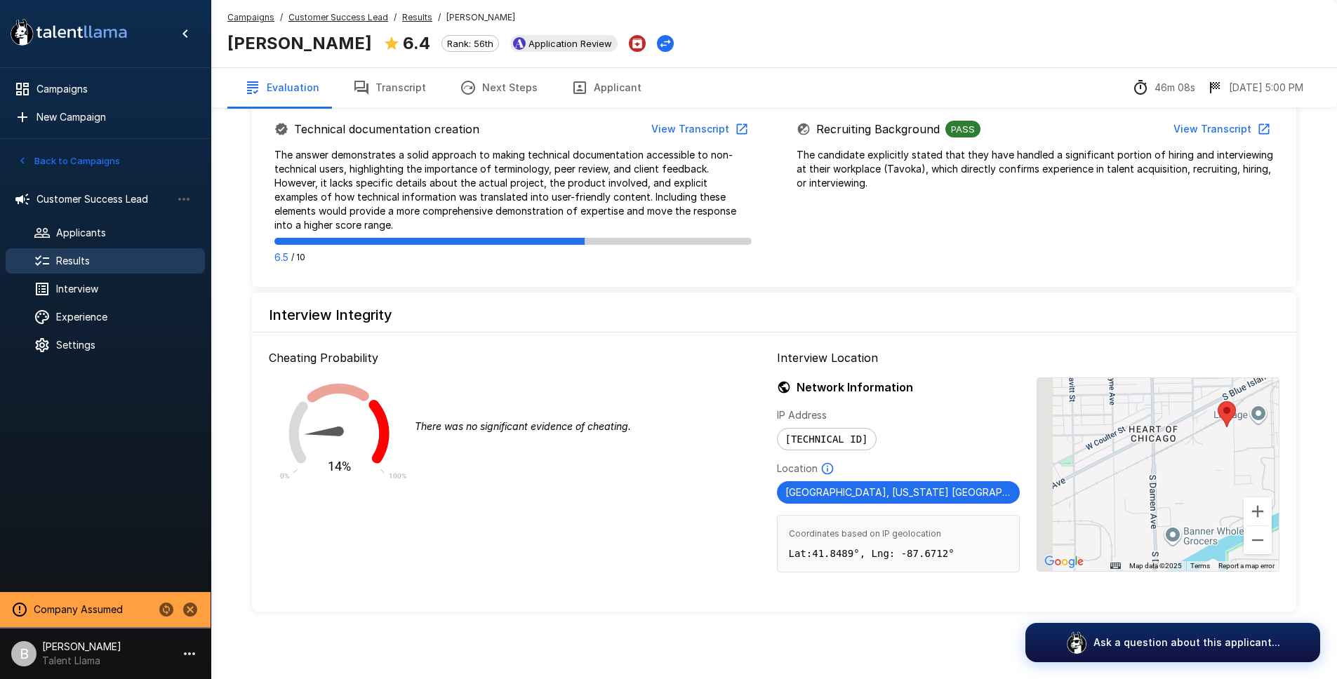
drag, startPoint x: 1118, startPoint y: 513, endPoint x: 1200, endPoint y: 459, distance: 98.3
click at [1199, 460] on div at bounding box center [1157, 474] width 241 height 193
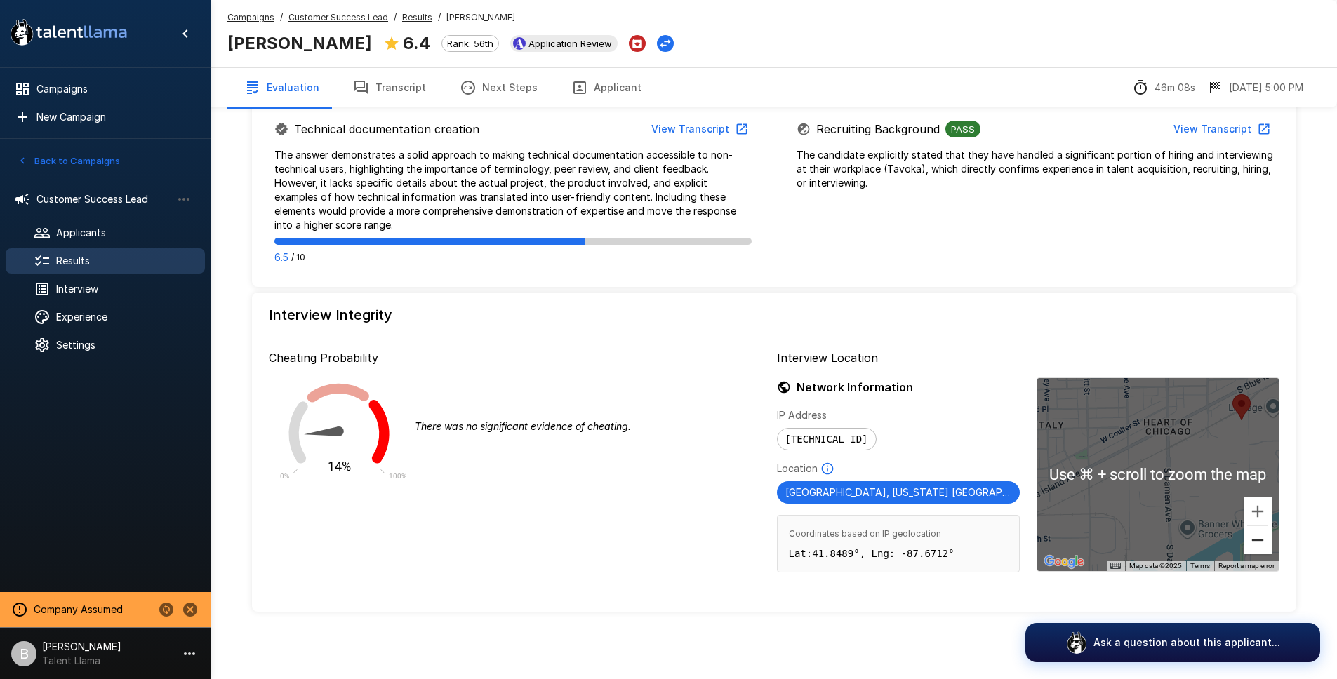
click at [1260, 546] on button "Zoom out" at bounding box center [1258, 540] width 28 height 28
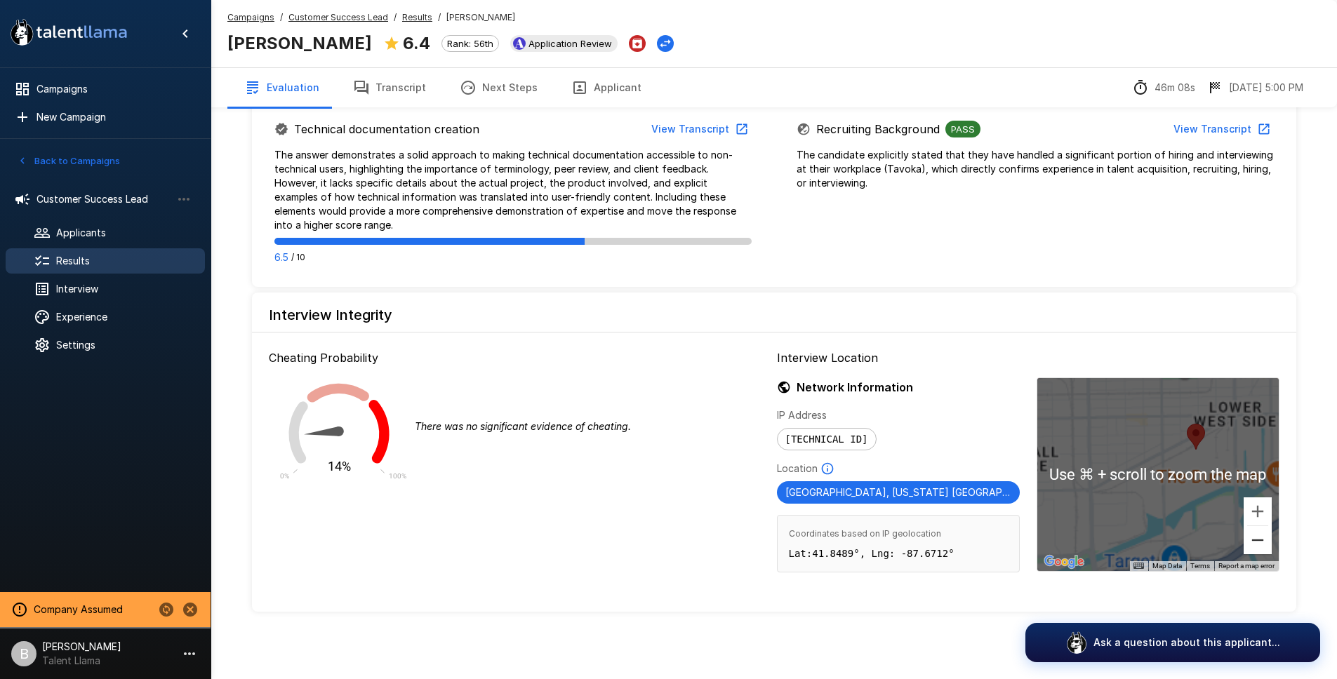
click at [1260, 546] on button "Zoom out" at bounding box center [1258, 540] width 28 height 28
